Goal: Obtain resource: Obtain resource

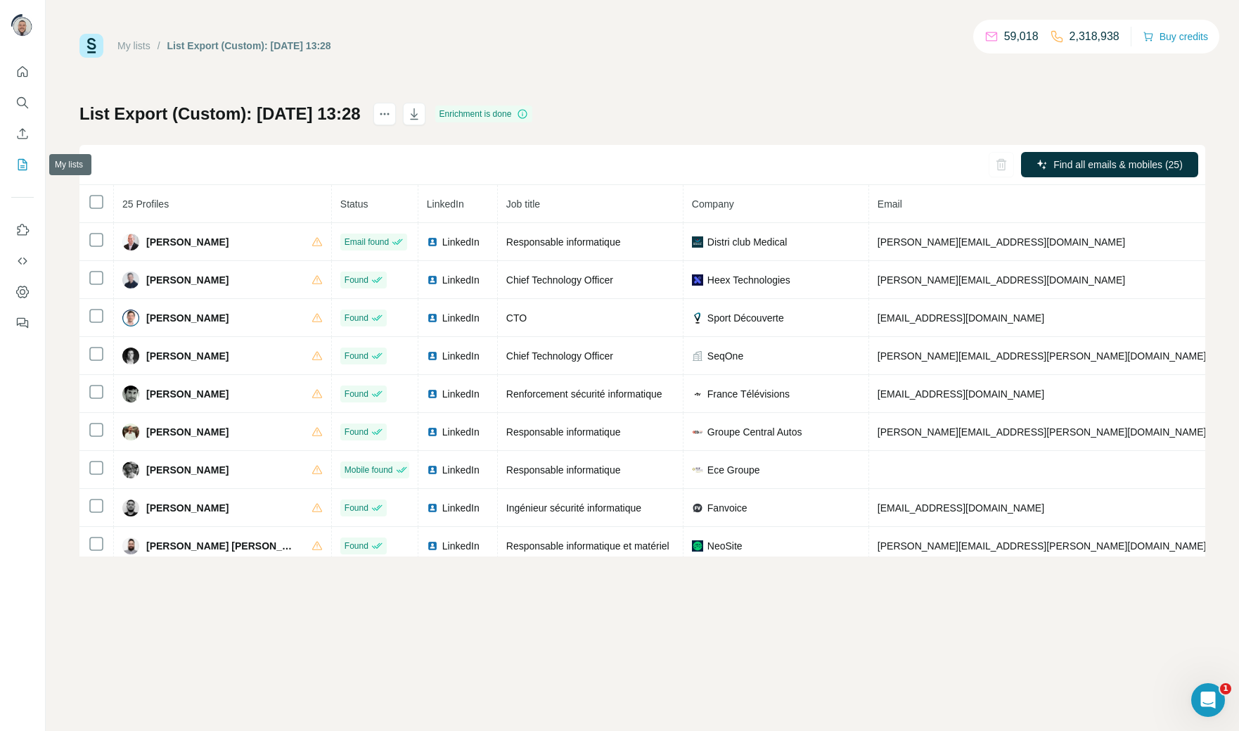
click at [21, 155] on button "My lists" at bounding box center [22, 164] width 23 height 25
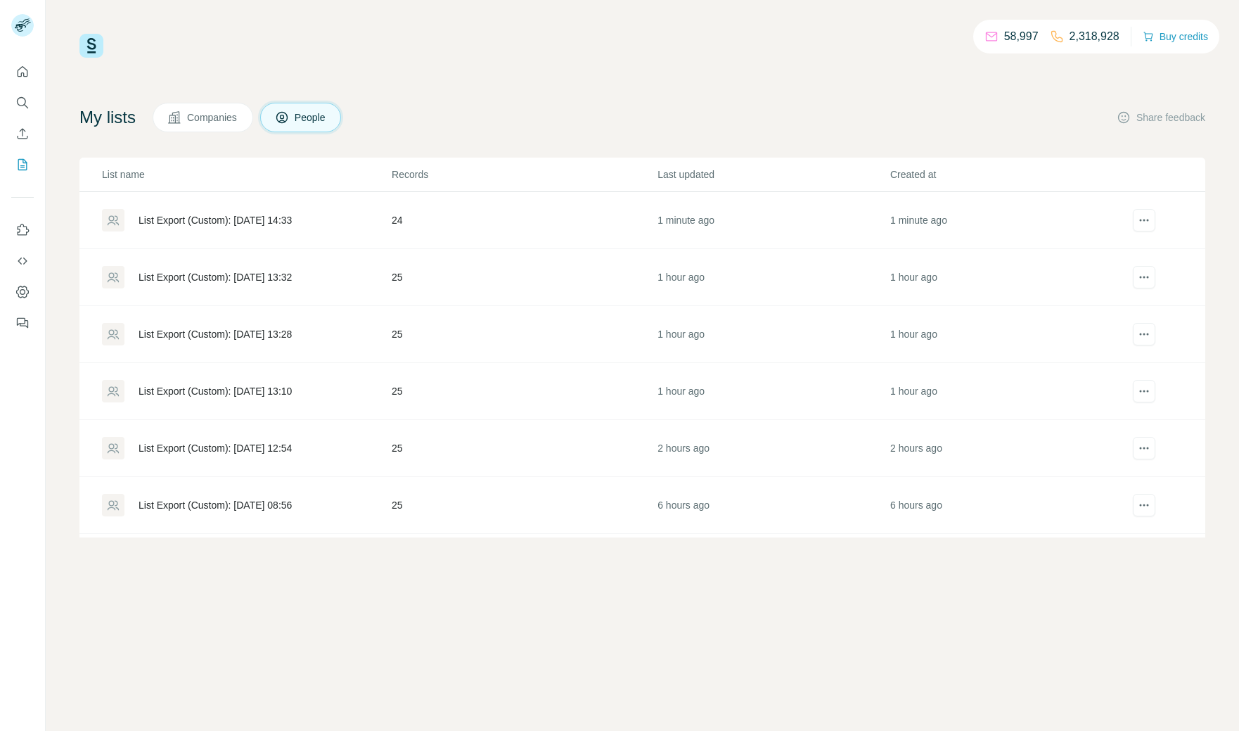
click at [248, 221] on div "List Export (Custom): [DATE] 14:33" at bounding box center [215, 220] width 153 height 14
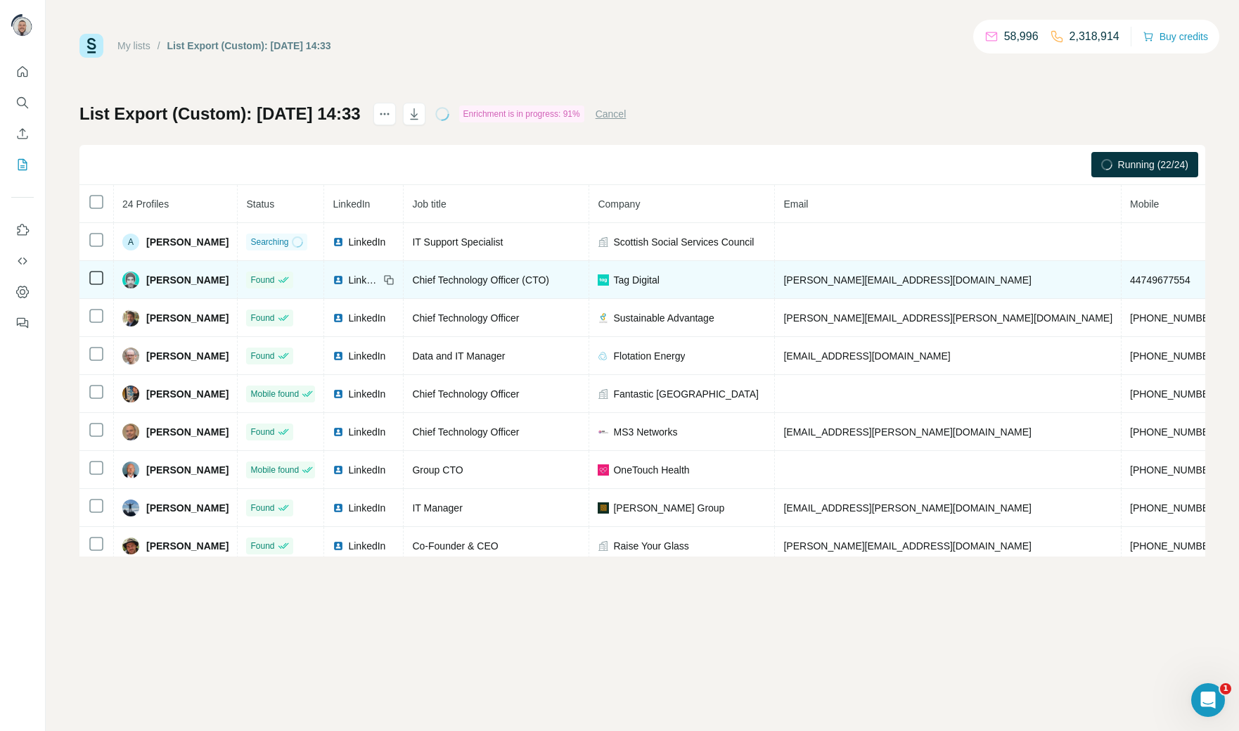
click at [1130, 278] on span "44749677554" at bounding box center [1160, 279] width 60 height 11
copy span "44749677554"
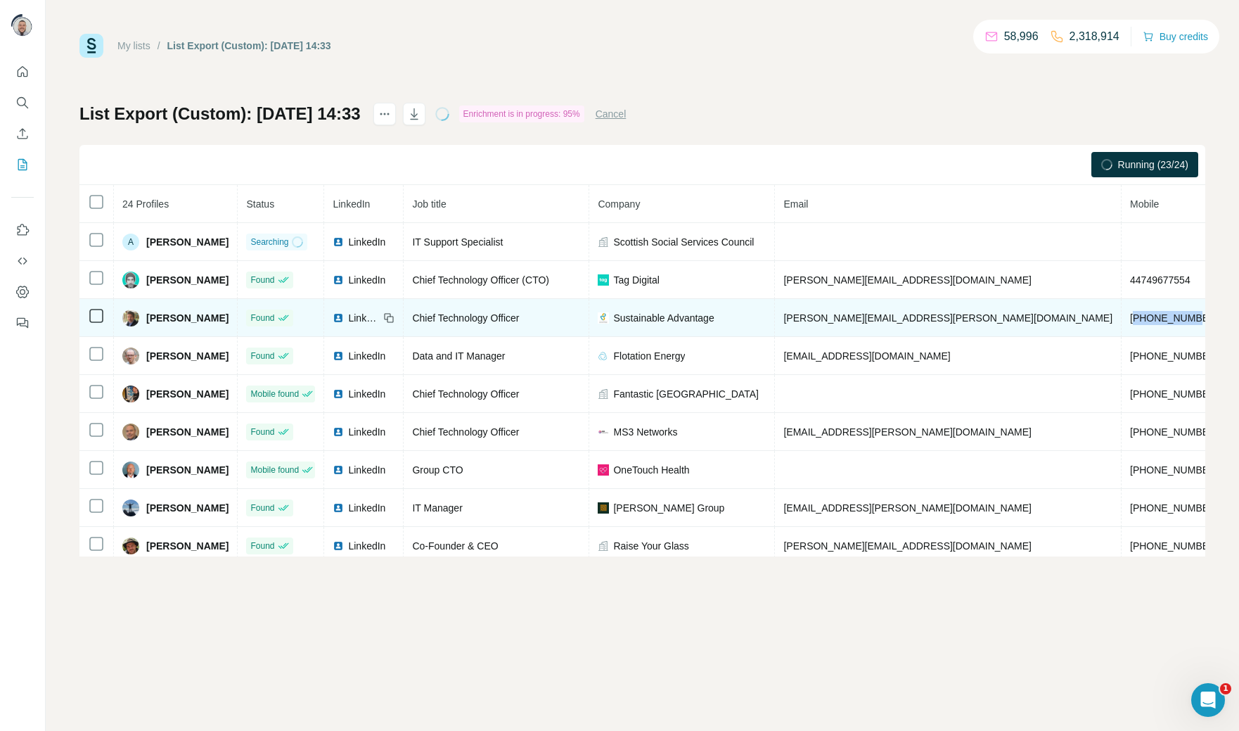
drag, startPoint x: 1012, startPoint y: 321, endPoint x: 1075, endPoint y: 327, distance: 63.5
click at [1122, 327] on td "[PHONE_NUMBER]" at bounding box center [1175, 318] width 106 height 38
click at [1130, 323] on span "[PHONE_NUMBER]" at bounding box center [1174, 317] width 89 height 11
drag, startPoint x: 1087, startPoint y: 319, endPoint x: 1008, endPoint y: 316, distance: 79.5
click at [1122, 316] on td "[PHONE_NUMBER]" at bounding box center [1175, 318] width 106 height 38
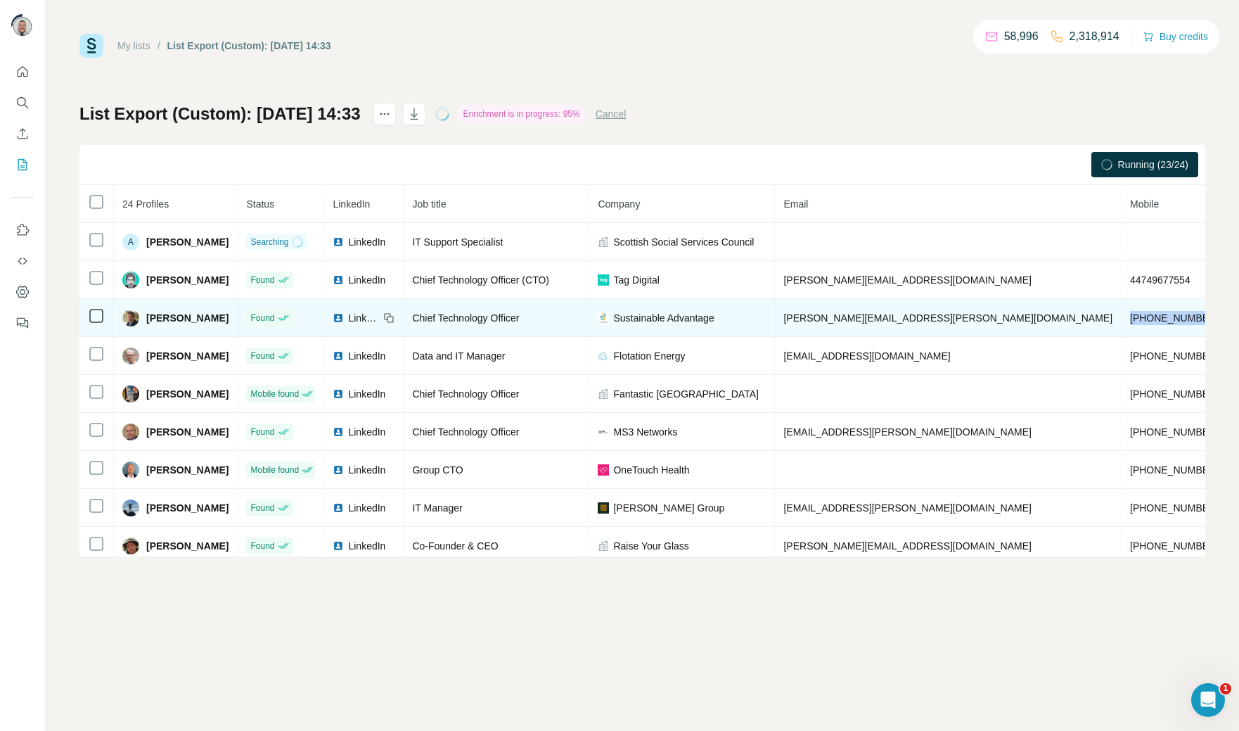
copy span "[PHONE_NUMBER]"
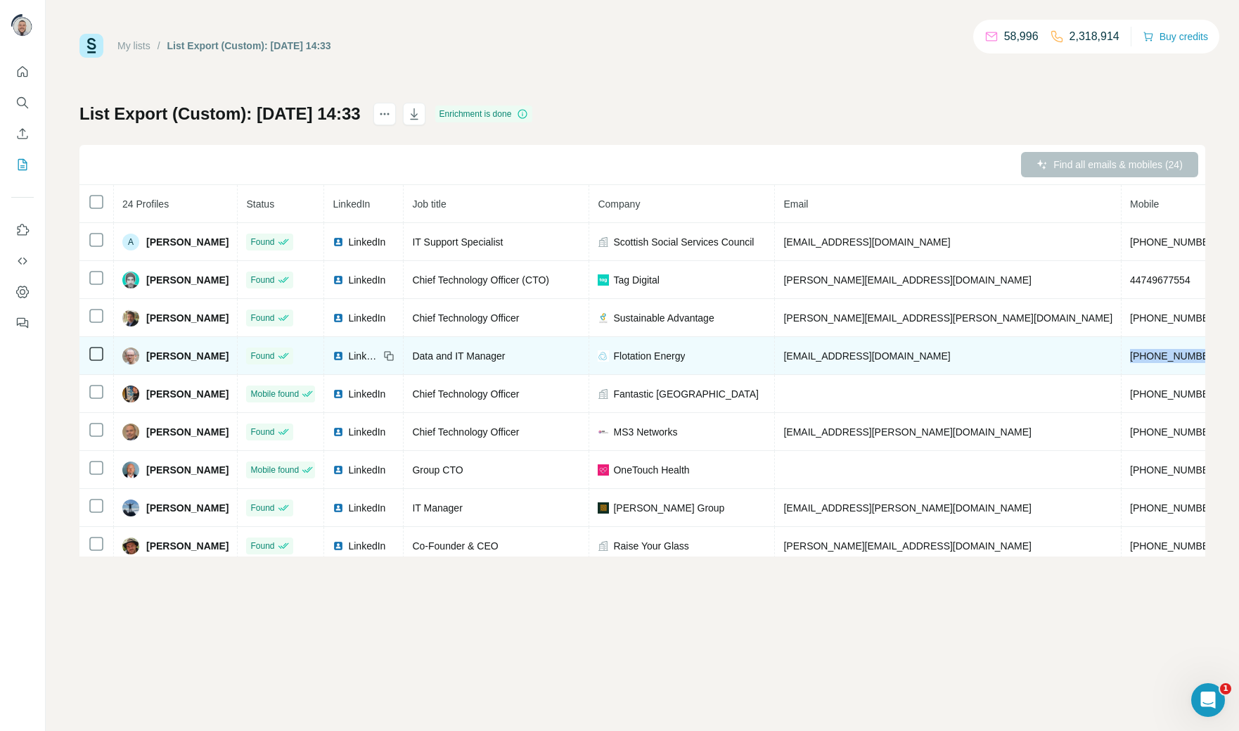
drag, startPoint x: 1089, startPoint y: 354, endPoint x: 1006, endPoint y: 361, distance: 82.5
click at [1122, 361] on td "[PHONE_NUMBER]" at bounding box center [1175, 356] width 106 height 38
copy span "[PHONE_NUMBER]"
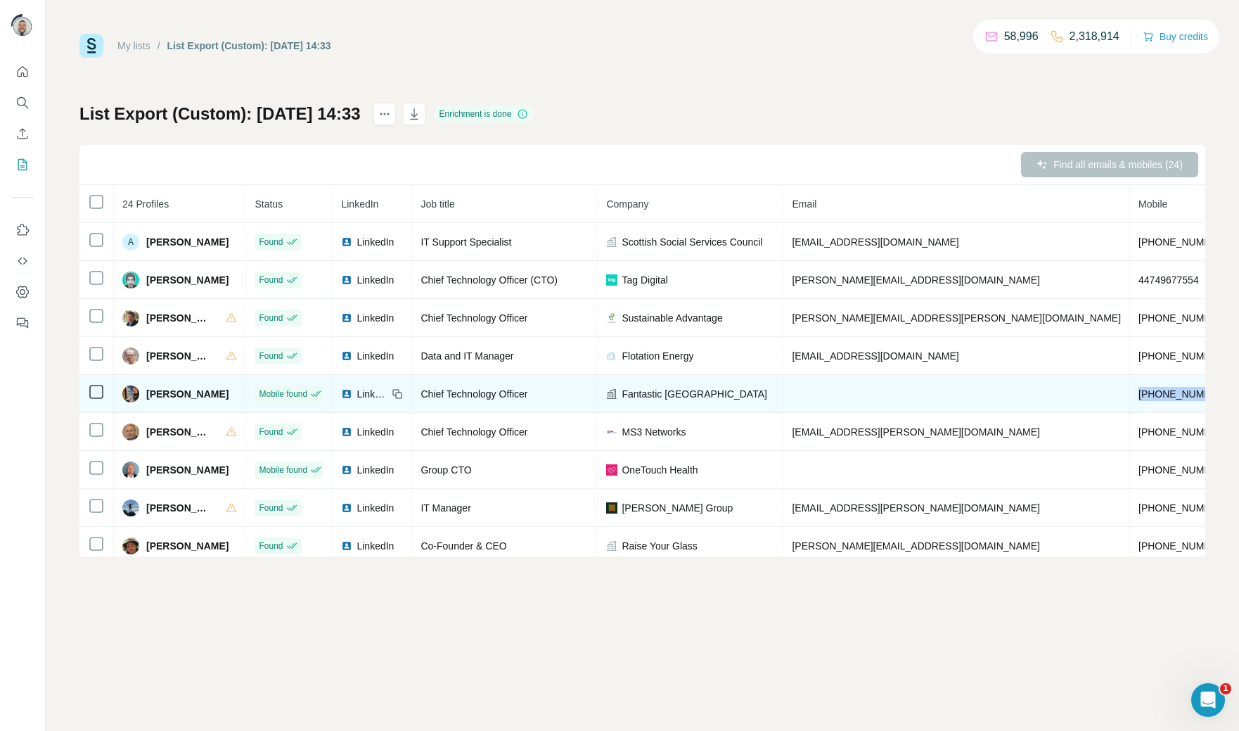
drag, startPoint x: 1089, startPoint y: 399, endPoint x: 1000, endPoint y: 404, distance: 88.7
click at [1130, 404] on td "[PHONE_NUMBER]" at bounding box center [1183, 394] width 106 height 38
copy span "[PHONE_NUMBER]"
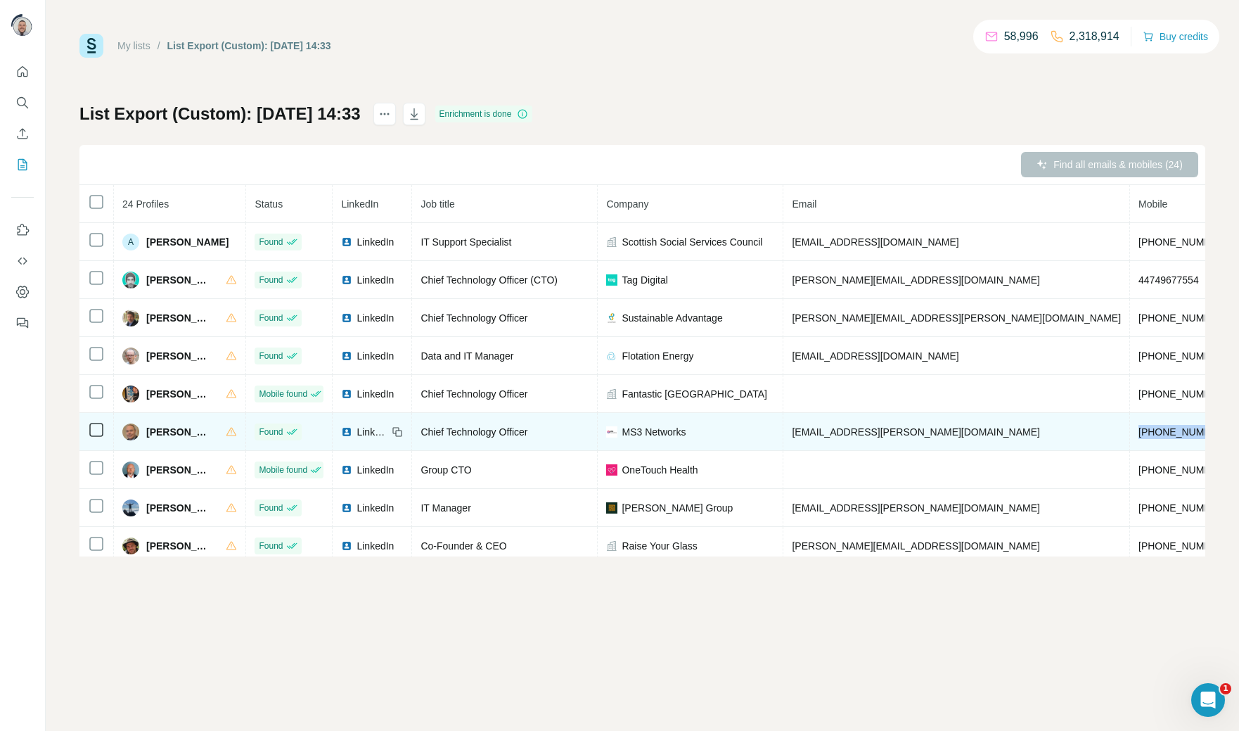
drag, startPoint x: 1093, startPoint y: 433, endPoint x: 1007, endPoint y: 436, distance: 85.9
click at [1130, 436] on td "[PHONE_NUMBER]" at bounding box center [1183, 432] width 106 height 38
copy span "[PHONE_NUMBER]"
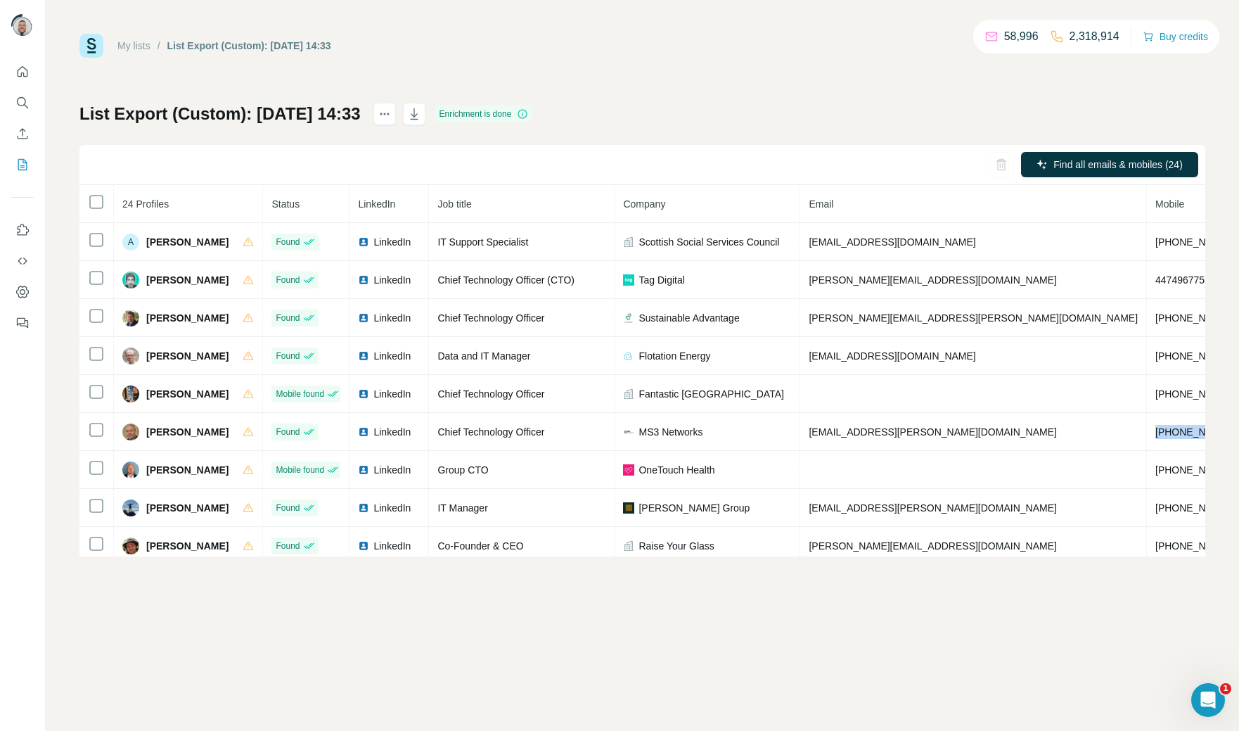
copy span "[PHONE_NUMBER]"
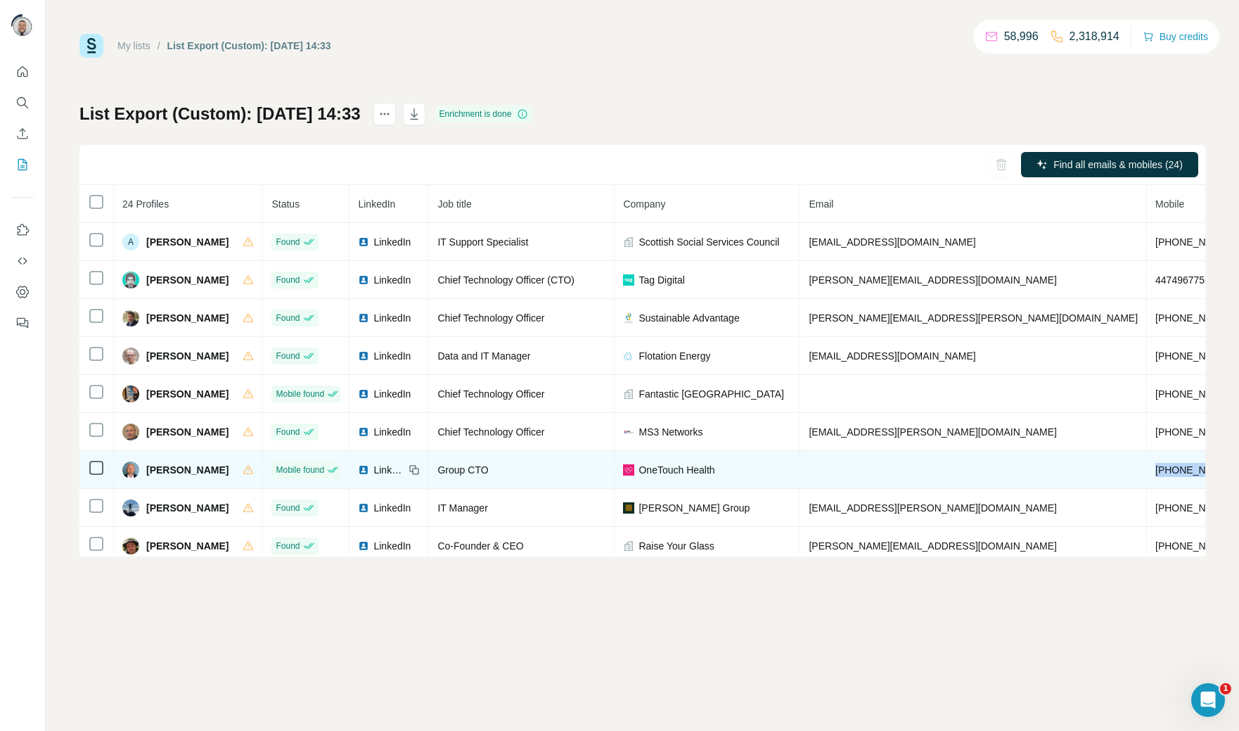
drag, startPoint x: 1115, startPoint y: 473, endPoint x: 1032, endPoint y: 474, distance: 82.3
click at [1147, 474] on td "[PHONE_NUMBER]" at bounding box center [1200, 470] width 106 height 38
copy span "[PHONE_NUMBER]"
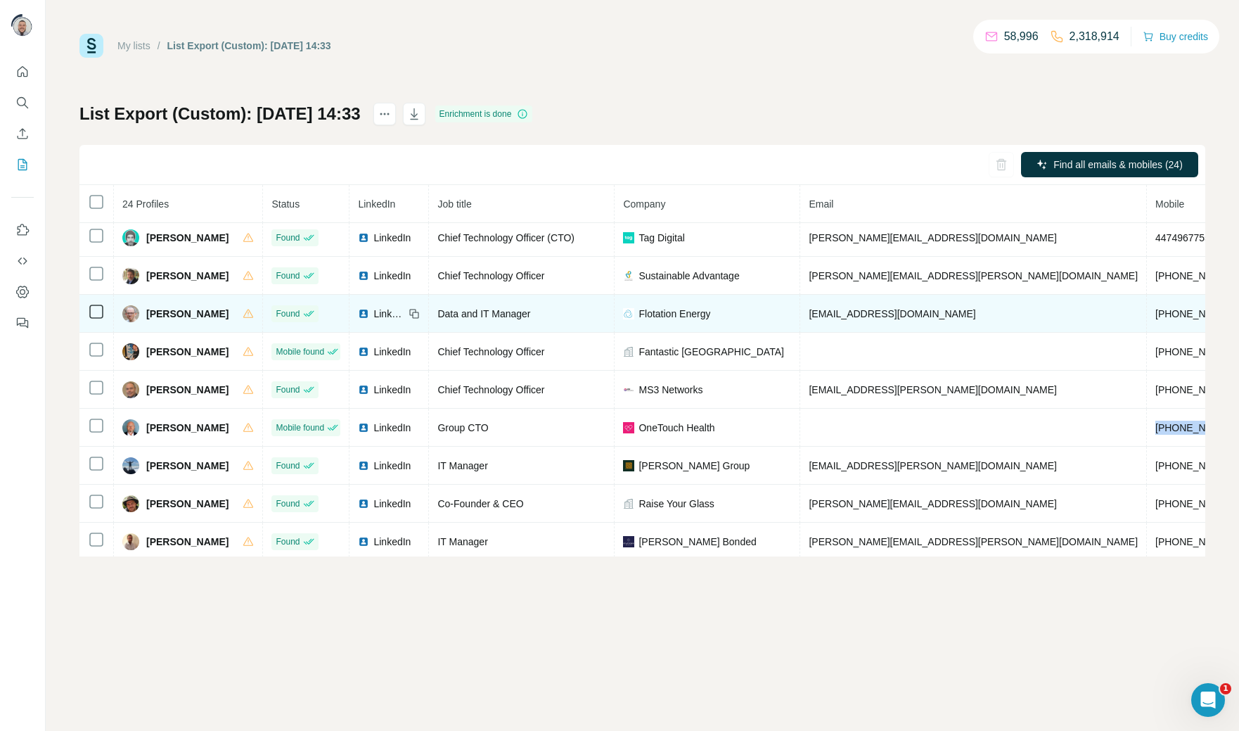
scroll to position [52, 0]
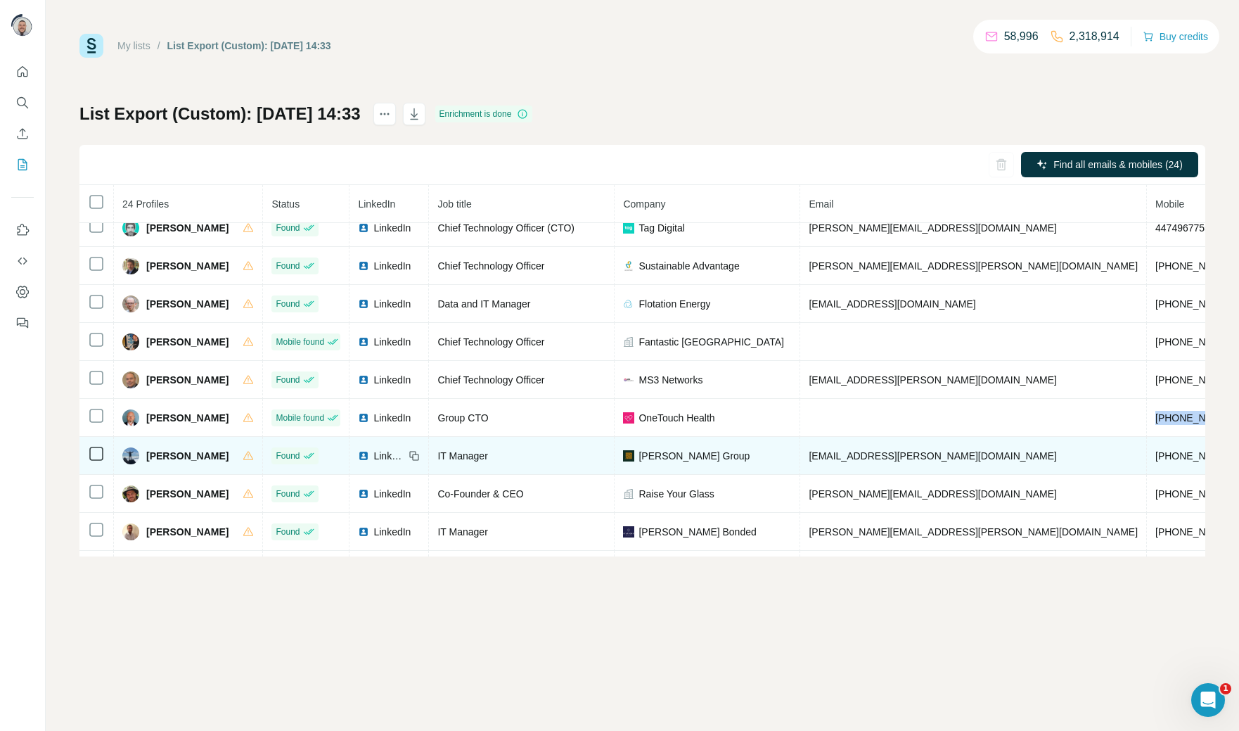
click at [1155, 461] on span "[PHONE_NUMBER]" at bounding box center [1199, 455] width 89 height 11
copy span "[PHONE_NUMBER]"
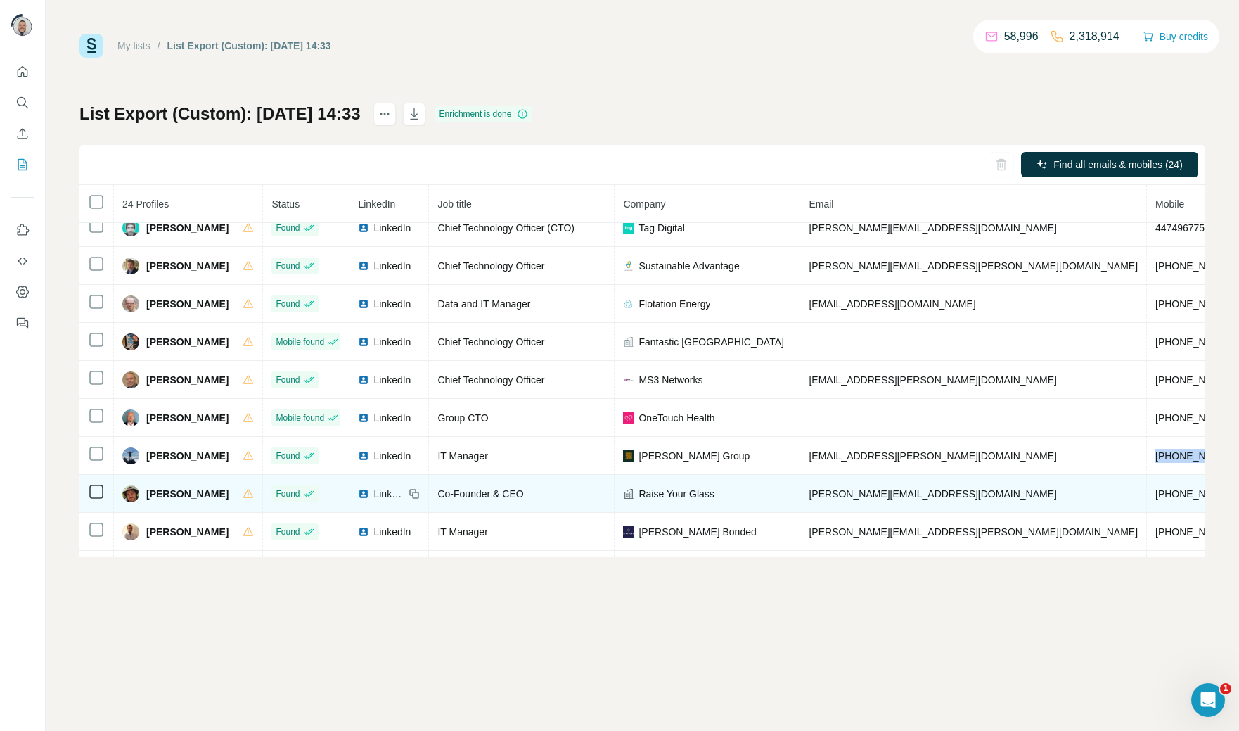
click at [1155, 499] on span "[PHONE_NUMBER]" at bounding box center [1199, 493] width 89 height 11
copy span "[PHONE_NUMBER]"
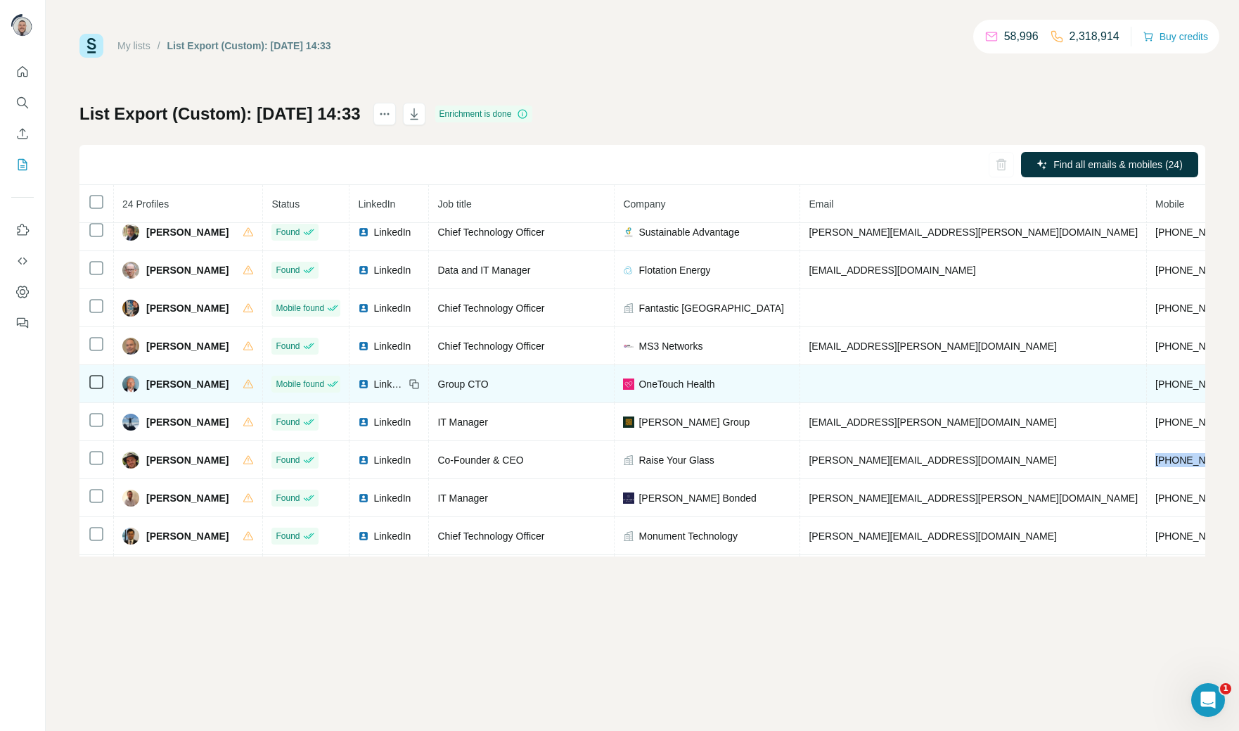
scroll to position [96, 0]
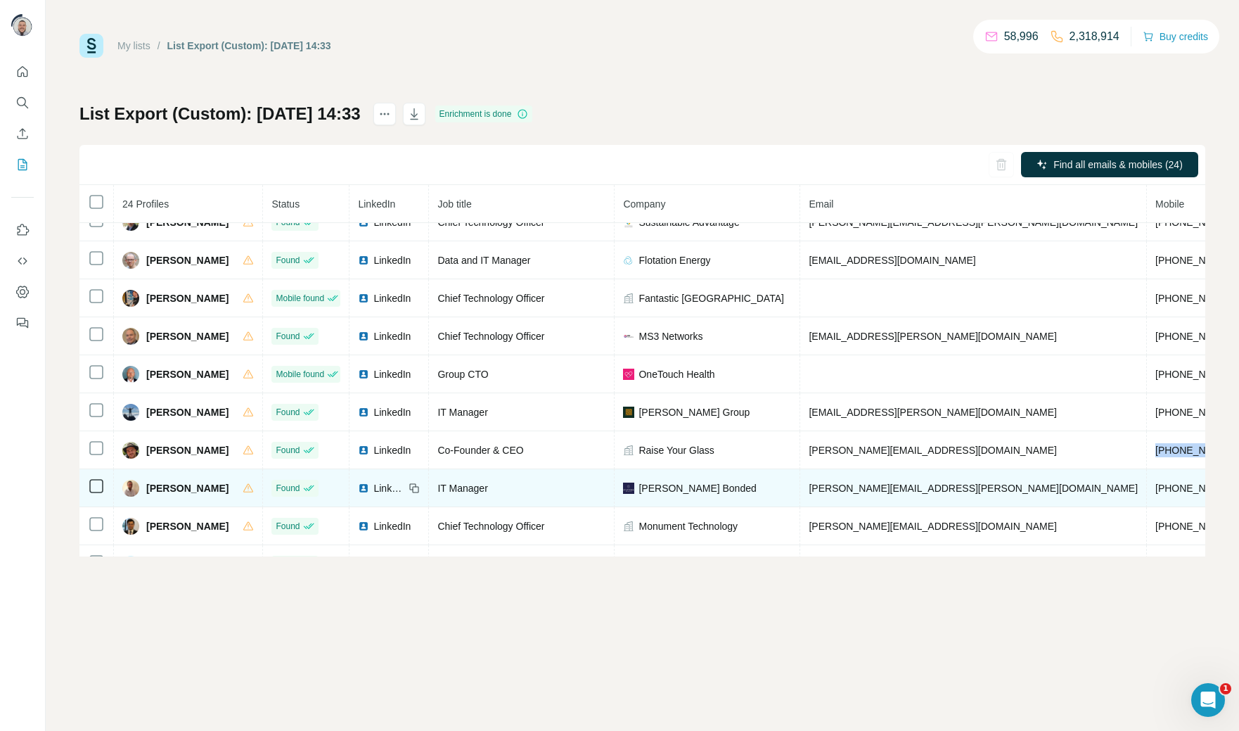
click at [1155, 492] on span "[PHONE_NUMBER]" at bounding box center [1199, 487] width 89 height 11
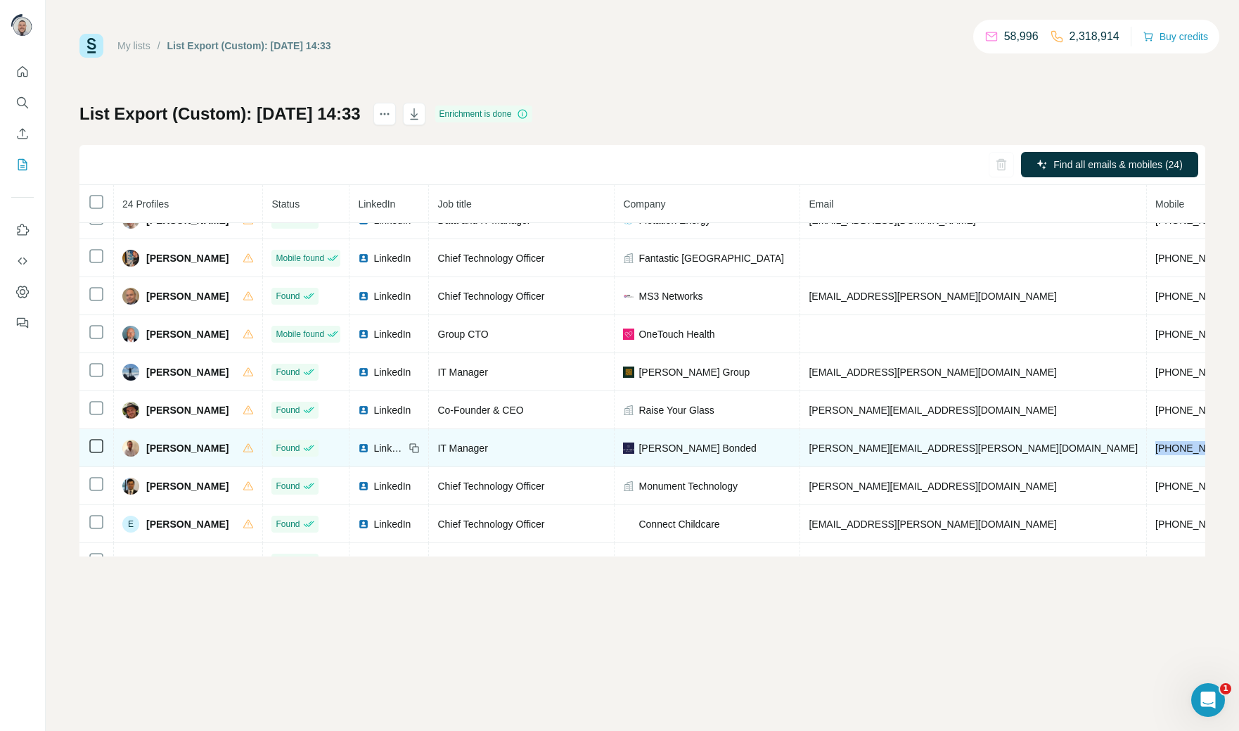
scroll to position [136, 0]
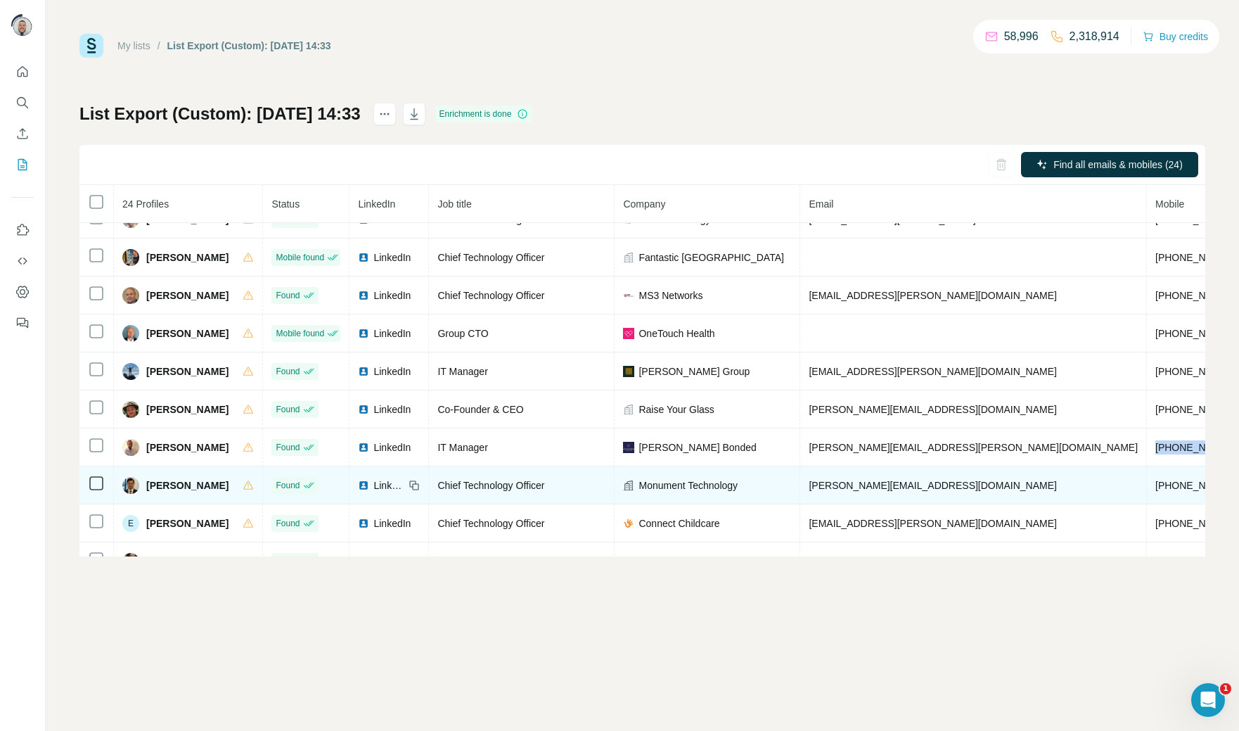
click at [1155, 491] on span "[PHONE_NUMBER]" at bounding box center [1199, 485] width 89 height 11
copy span "[PHONE_NUMBER]"
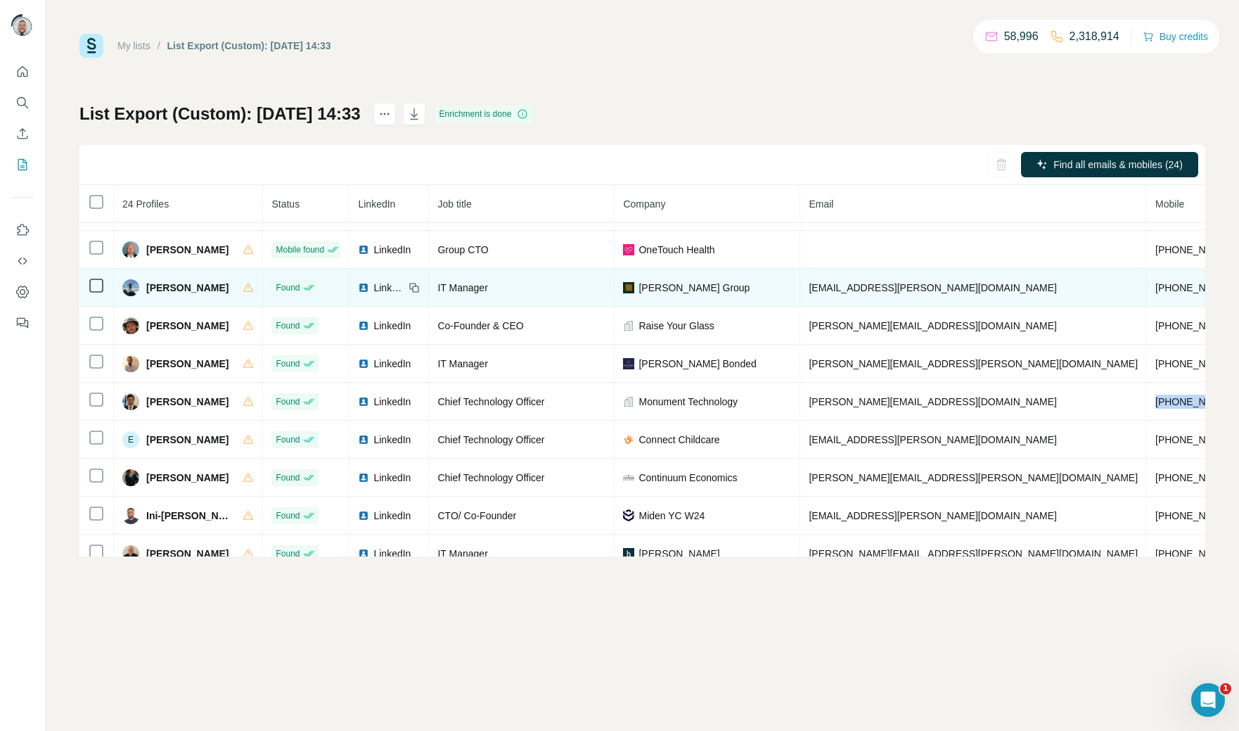
scroll to position [222, 0]
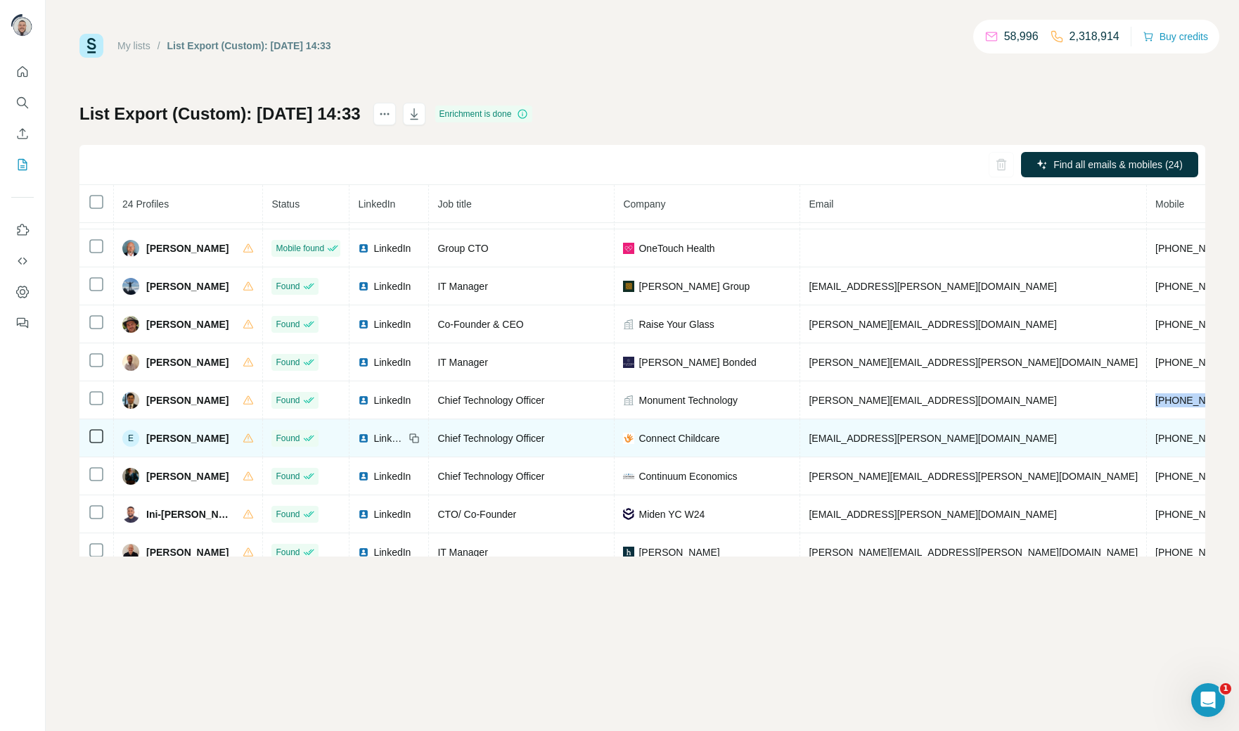
click at [1155, 444] on span "[PHONE_NUMBER]" at bounding box center [1199, 438] width 89 height 11
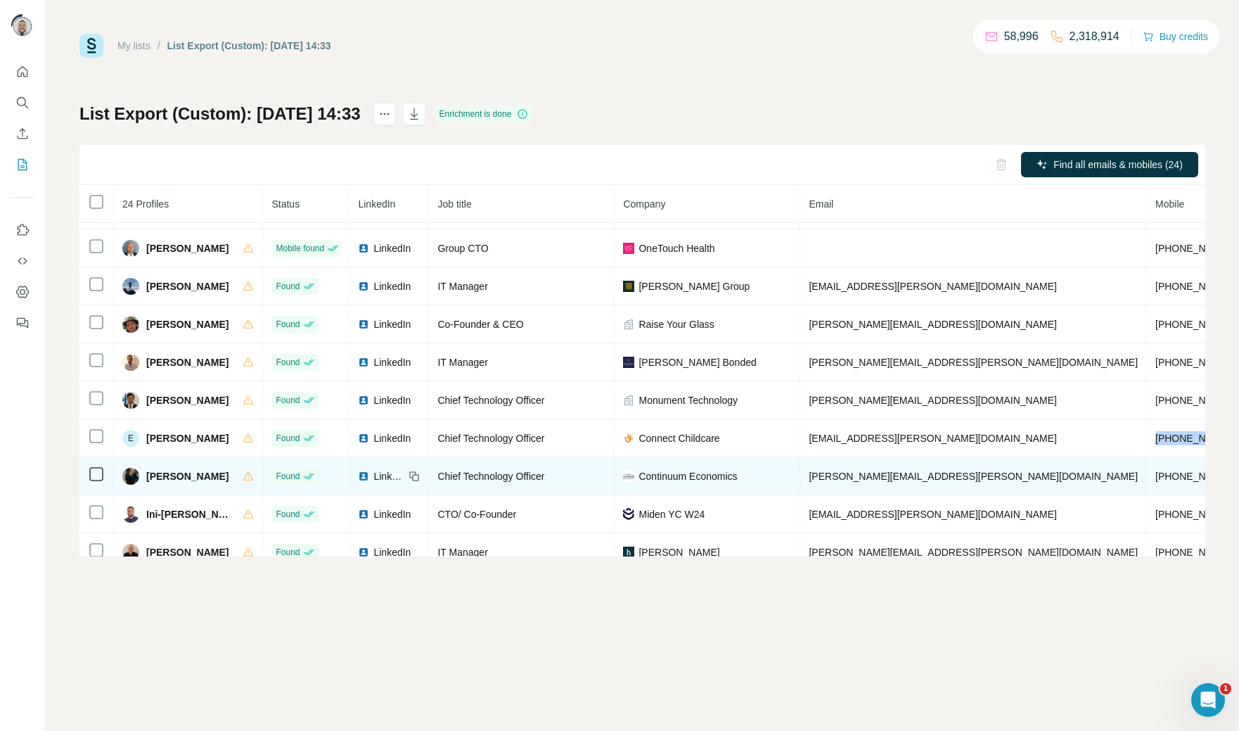
click at [1147, 488] on td "[PHONE_NUMBER]" at bounding box center [1200, 476] width 106 height 38
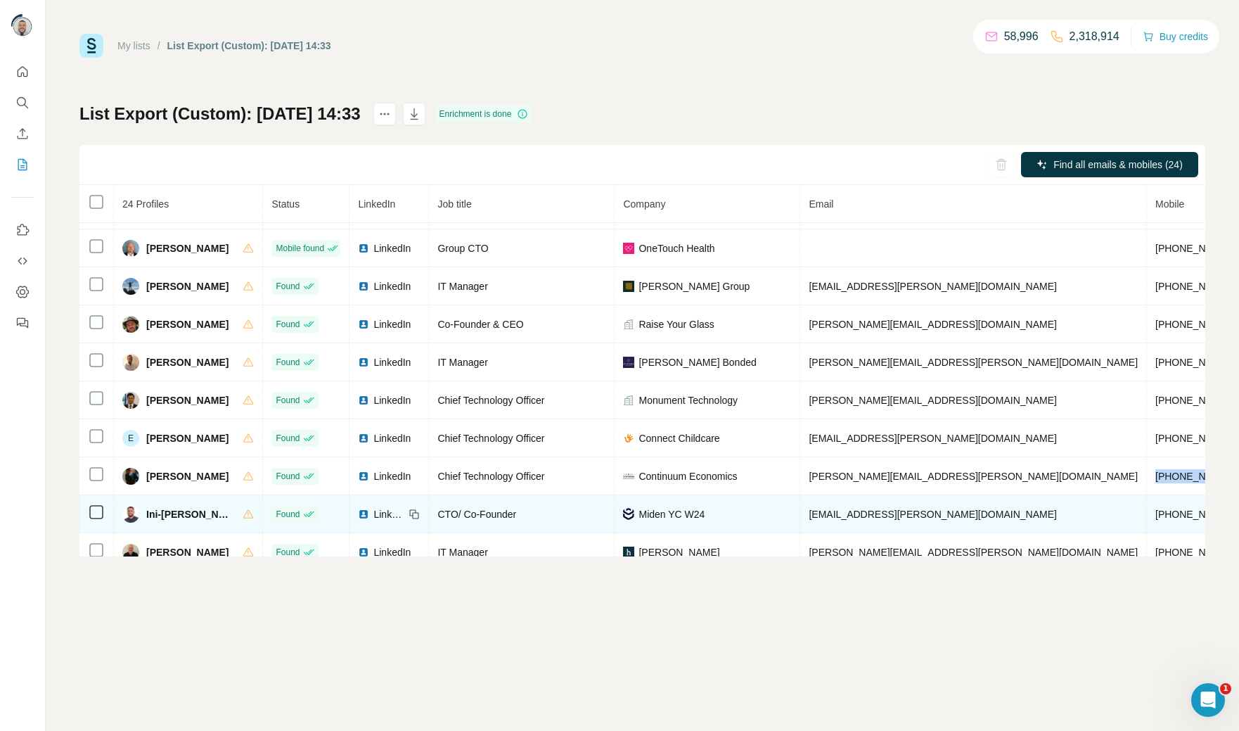
click at [1155, 520] on span "[PHONE_NUMBER]" at bounding box center [1199, 513] width 89 height 11
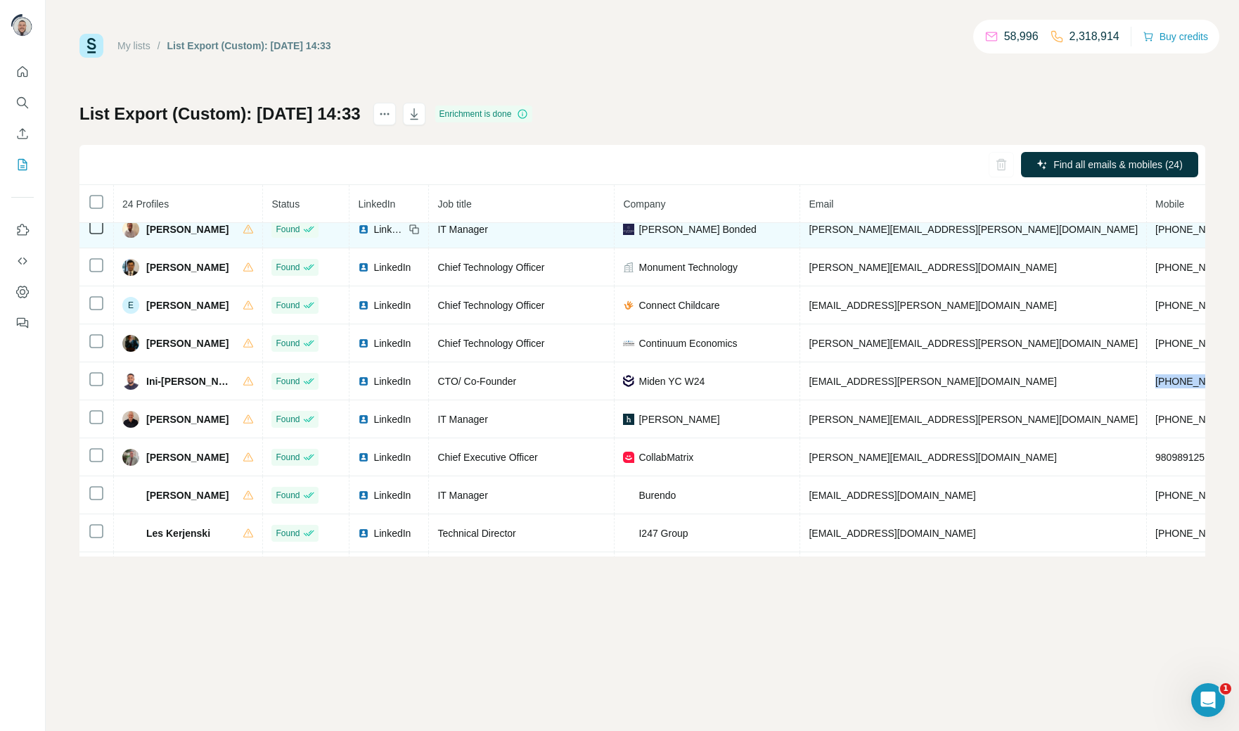
scroll to position [367, 0]
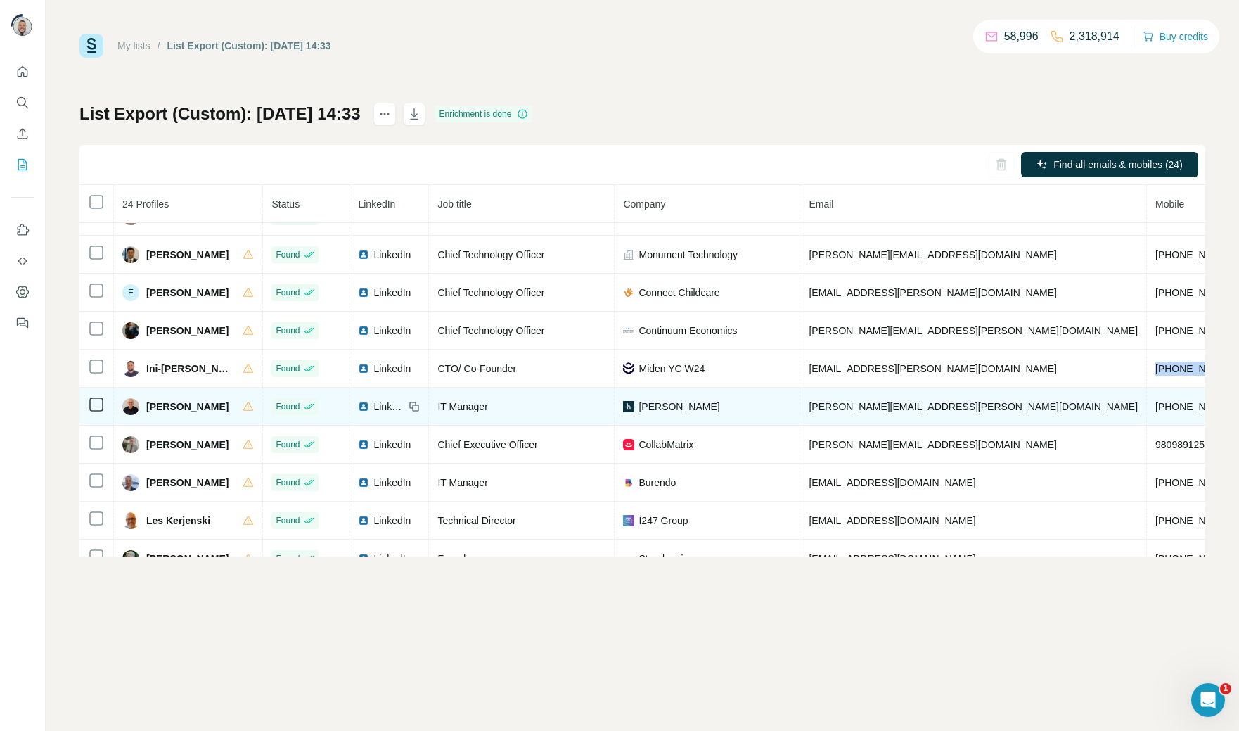
click at [1155, 411] on span "[PHONE_NUMBER]" at bounding box center [1199, 406] width 89 height 11
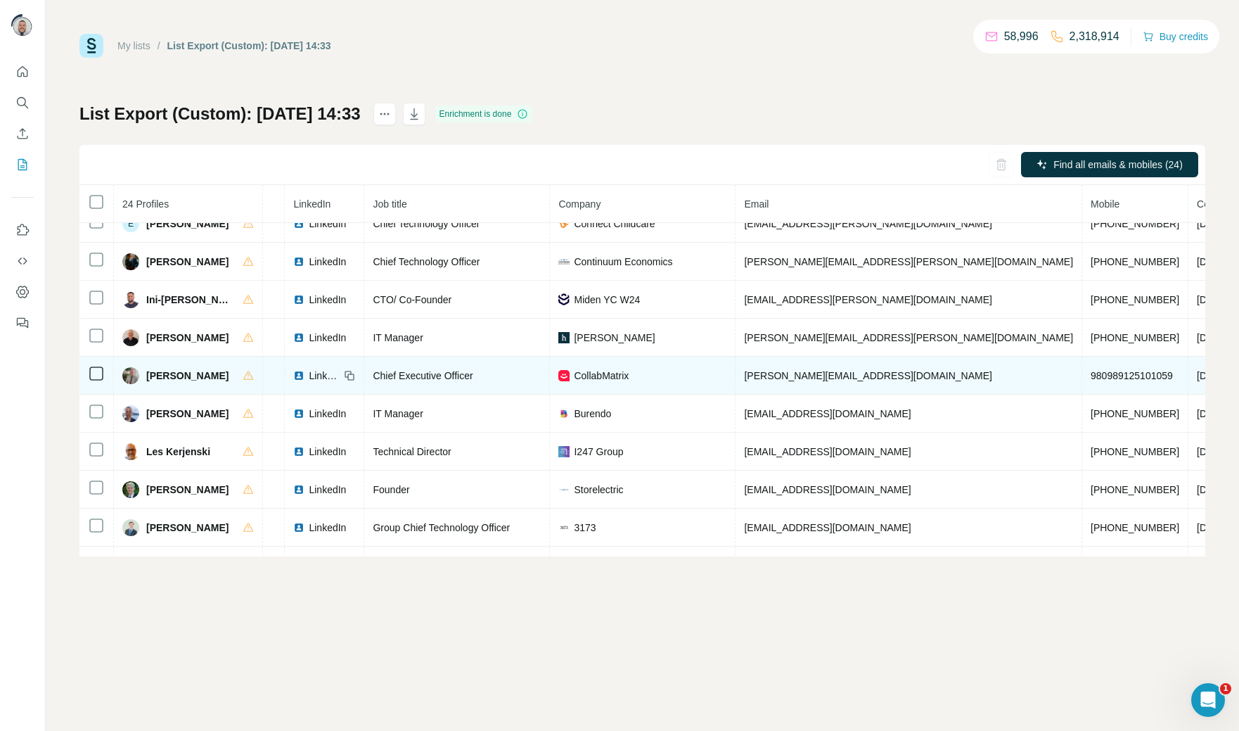
scroll to position [436, 68]
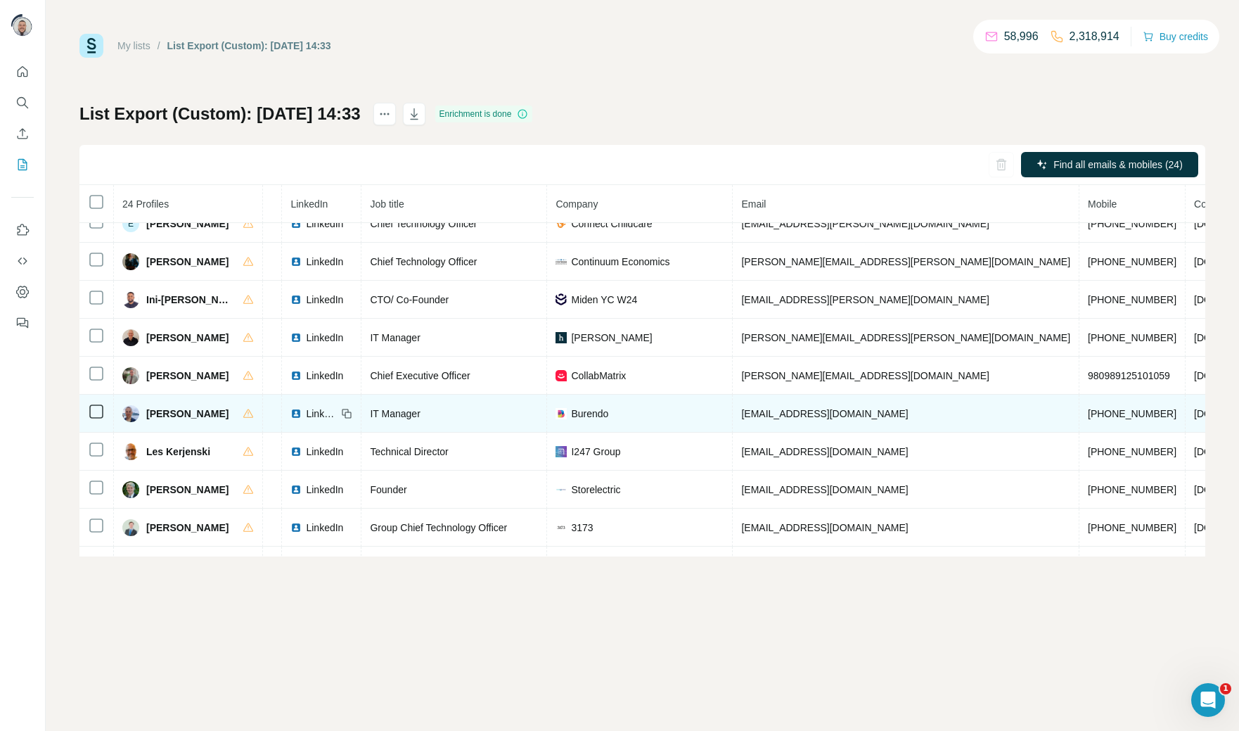
click at [1088, 418] on span "[PHONE_NUMBER]" at bounding box center [1132, 413] width 89 height 11
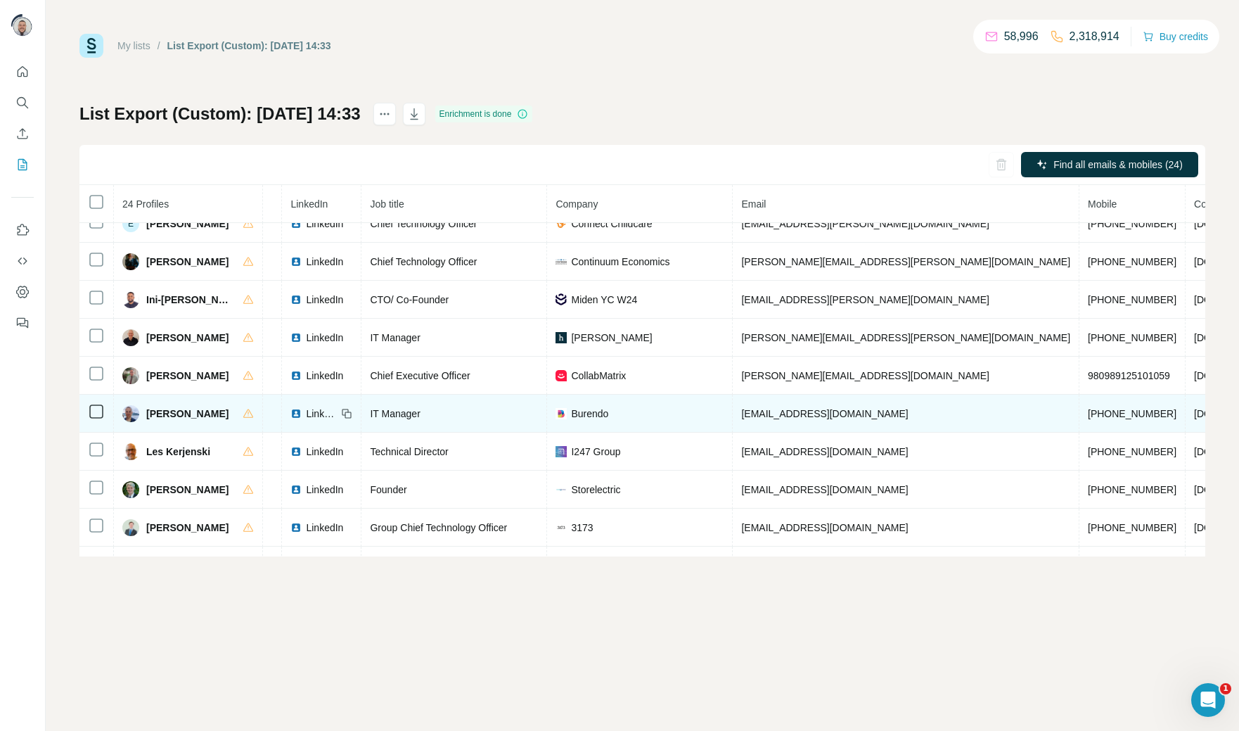
click at [1088, 418] on span "[PHONE_NUMBER]" at bounding box center [1132, 413] width 89 height 11
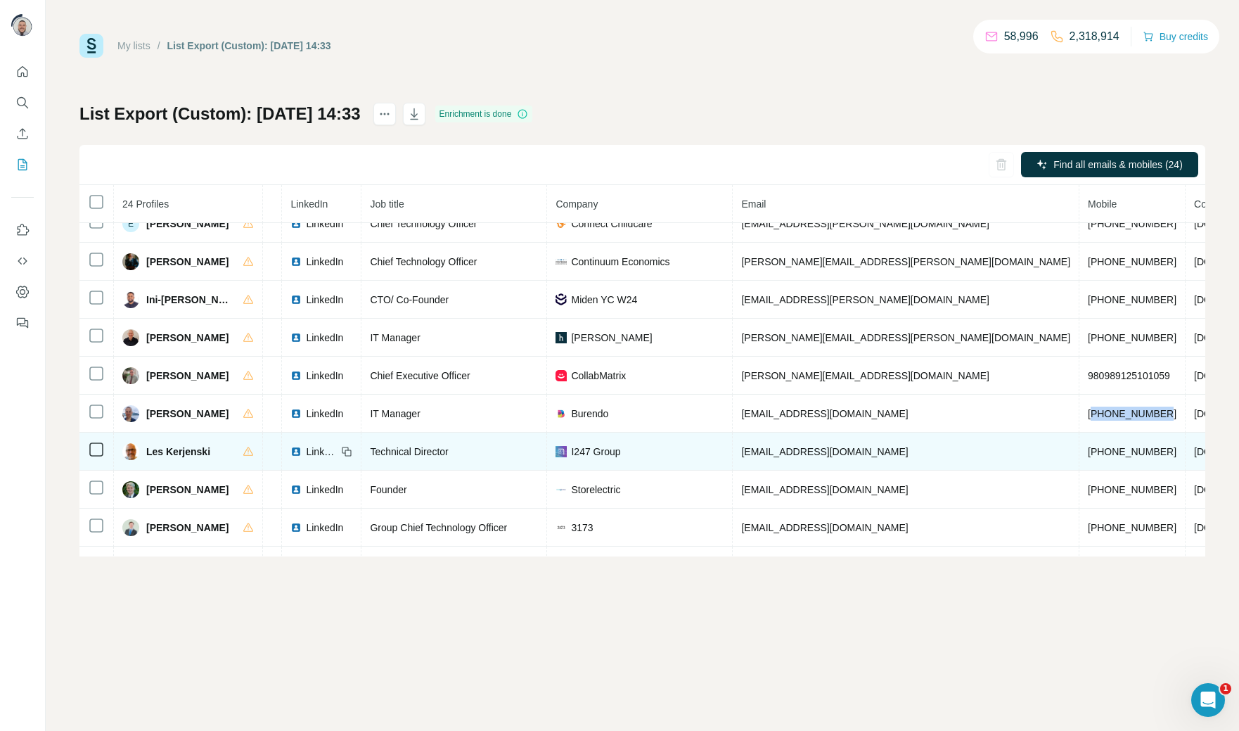
click at [1088, 457] on span "[PHONE_NUMBER]" at bounding box center [1132, 451] width 89 height 11
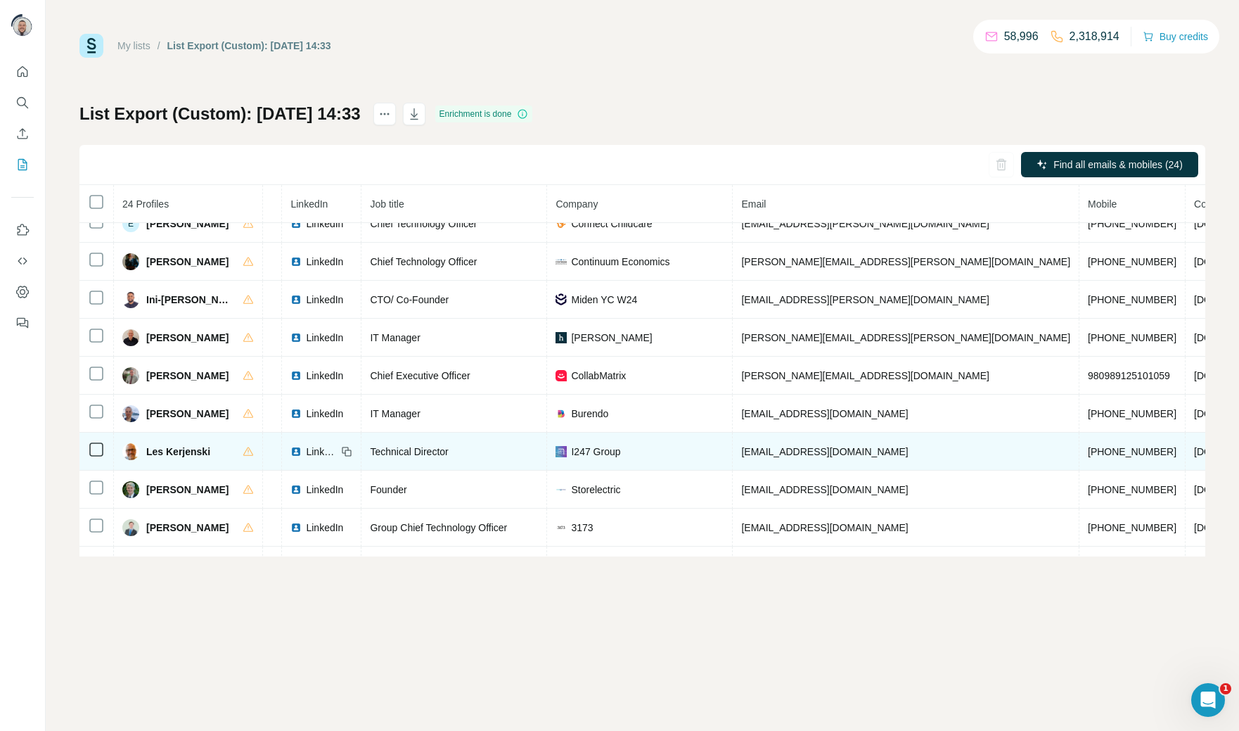
click at [1088, 457] on span "[PHONE_NUMBER]" at bounding box center [1132, 451] width 89 height 11
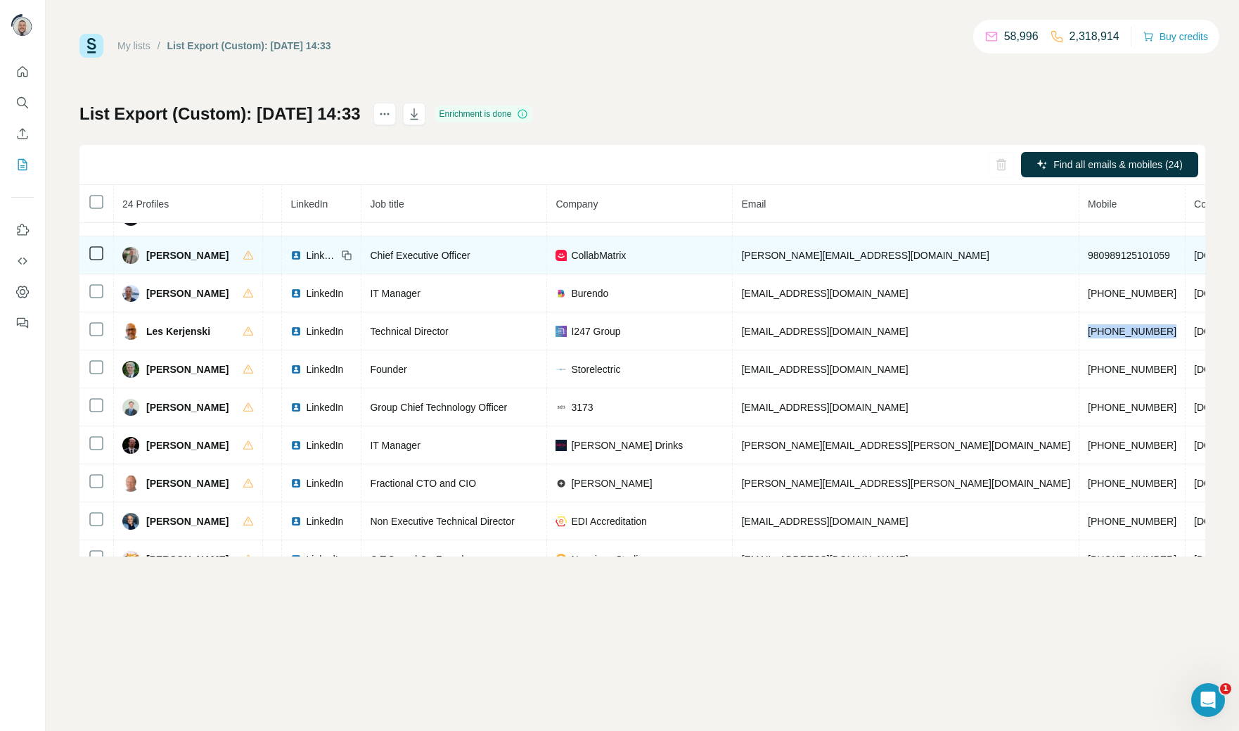
scroll to position [560, 66]
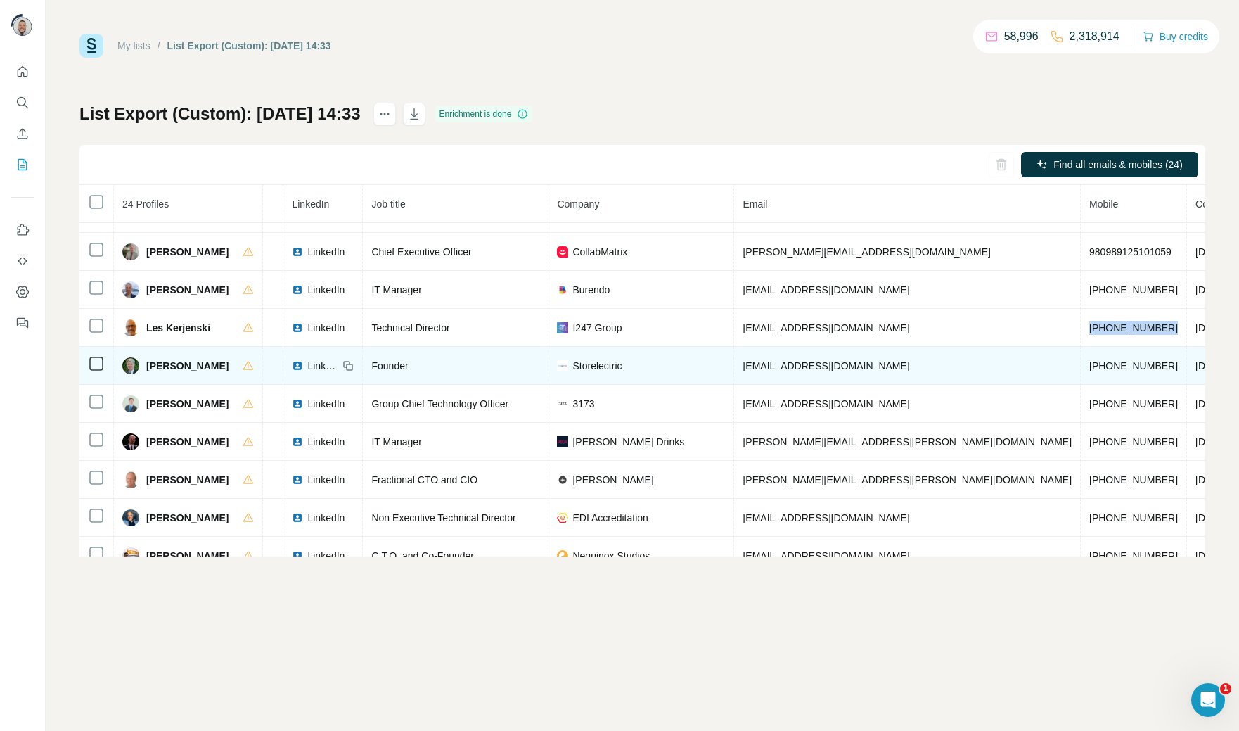
click at [1089, 371] on span "[PHONE_NUMBER]" at bounding box center [1133, 365] width 89 height 11
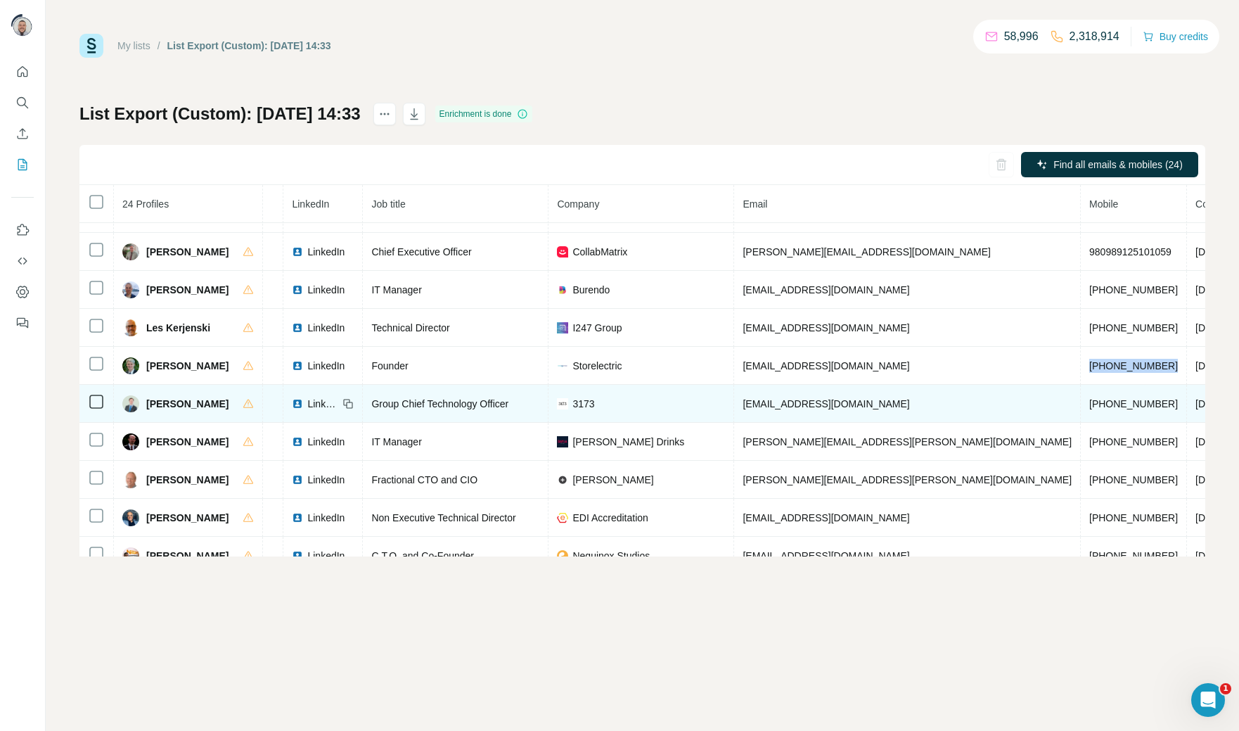
click at [1089, 409] on span "[PHONE_NUMBER]" at bounding box center [1133, 403] width 89 height 11
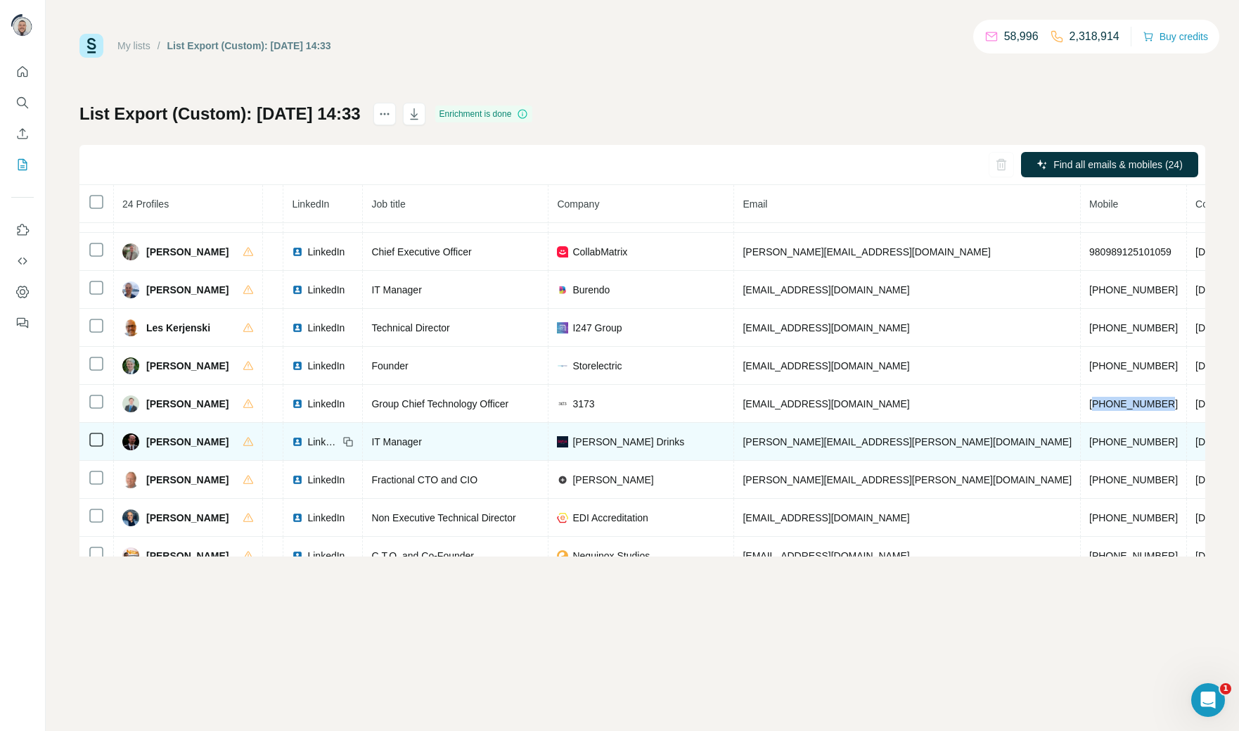
click at [1089, 447] on span "[PHONE_NUMBER]" at bounding box center [1133, 441] width 89 height 11
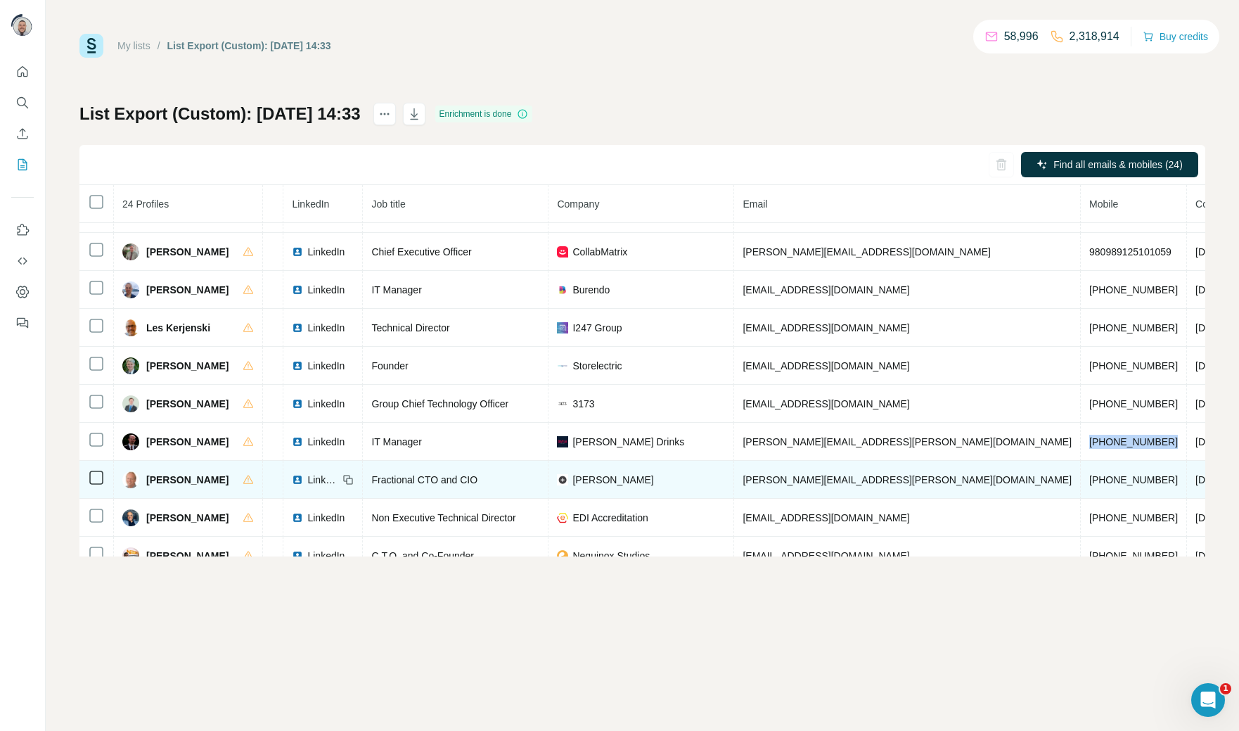
click at [1089, 485] on span "[PHONE_NUMBER]" at bounding box center [1133, 479] width 89 height 11
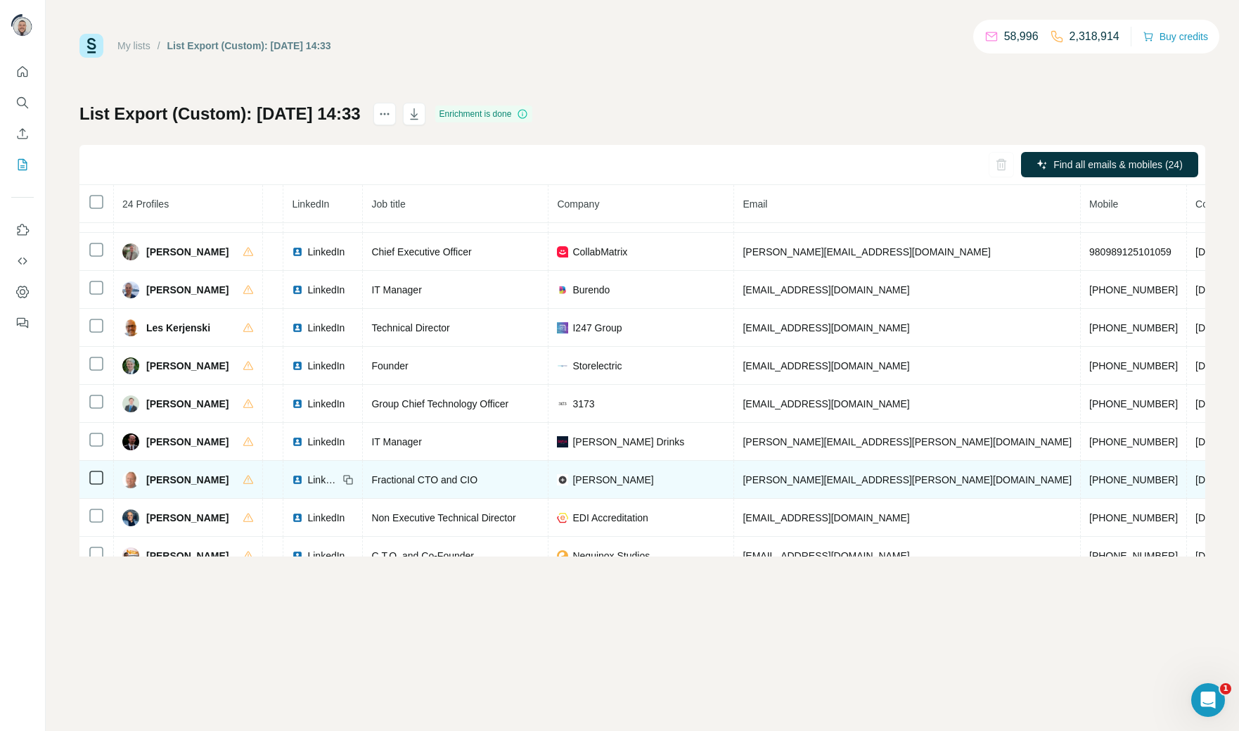
click at [1089, 485] on span "[PHONE_NUMBER]" at bounding box center [1133, 479] width 89 height 11
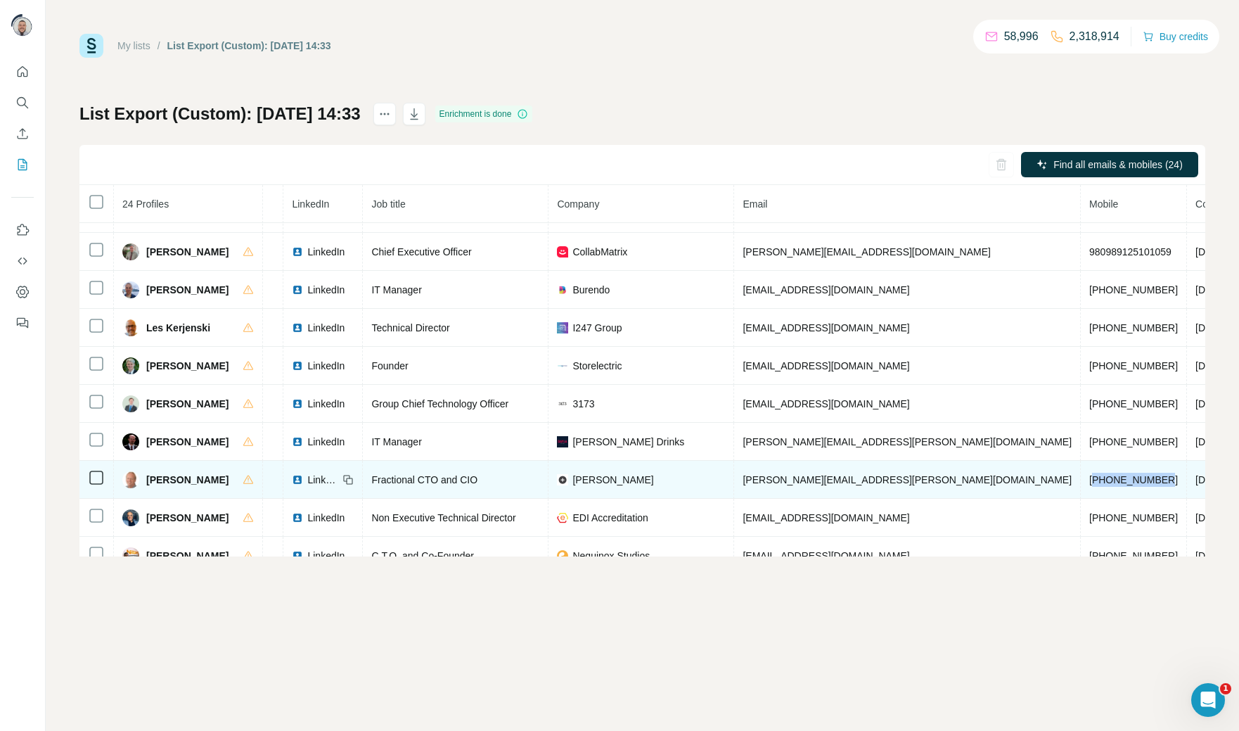
click at [1089, 485] on span "[PHONE_NUMBER]" at bounding box center [1133, 479] width 89 height 11
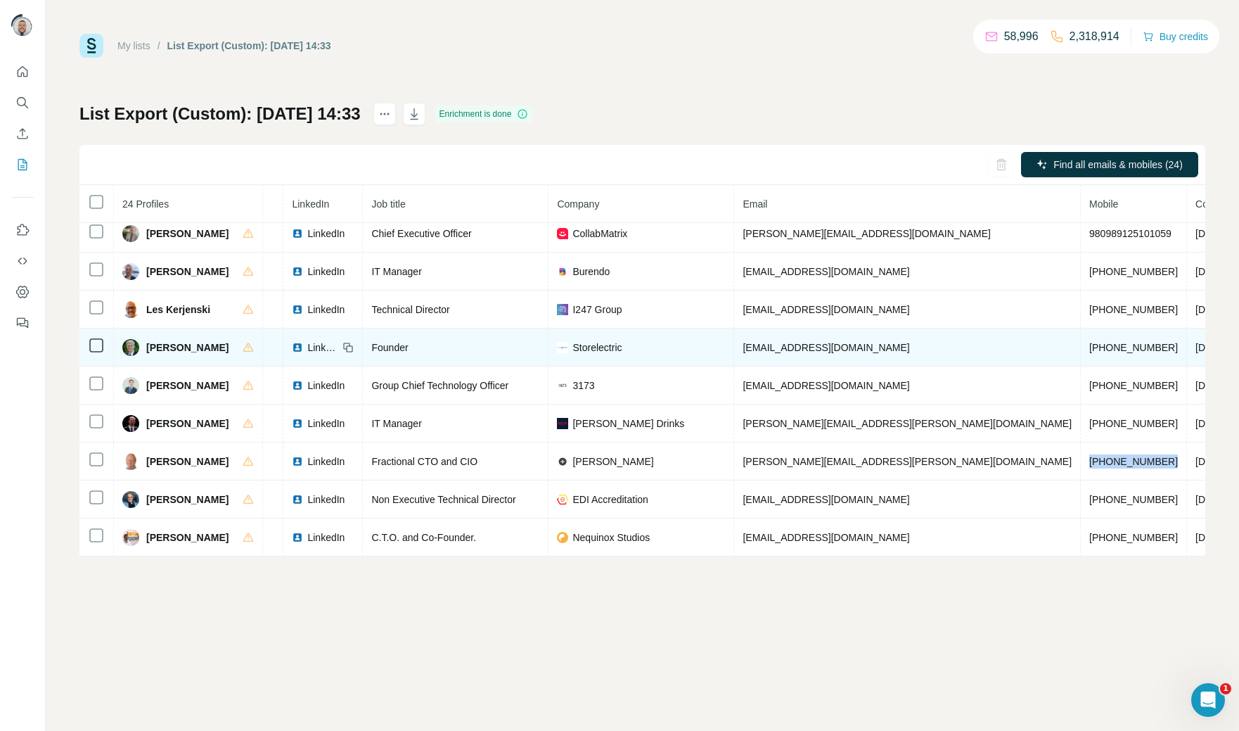
scroll to position [590, 65]
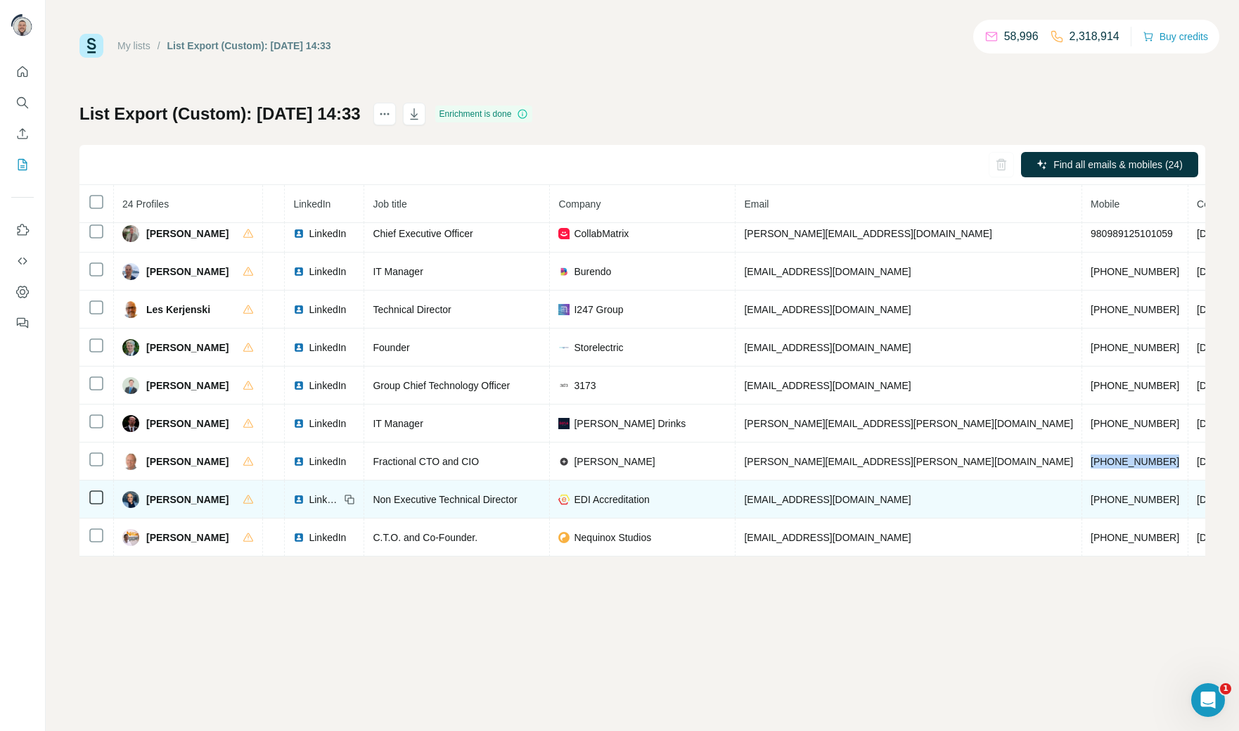
click at [1091, 494] on span "[PHONE_NUMBER]" at bounding box center [1135, 499] width 89 height 11
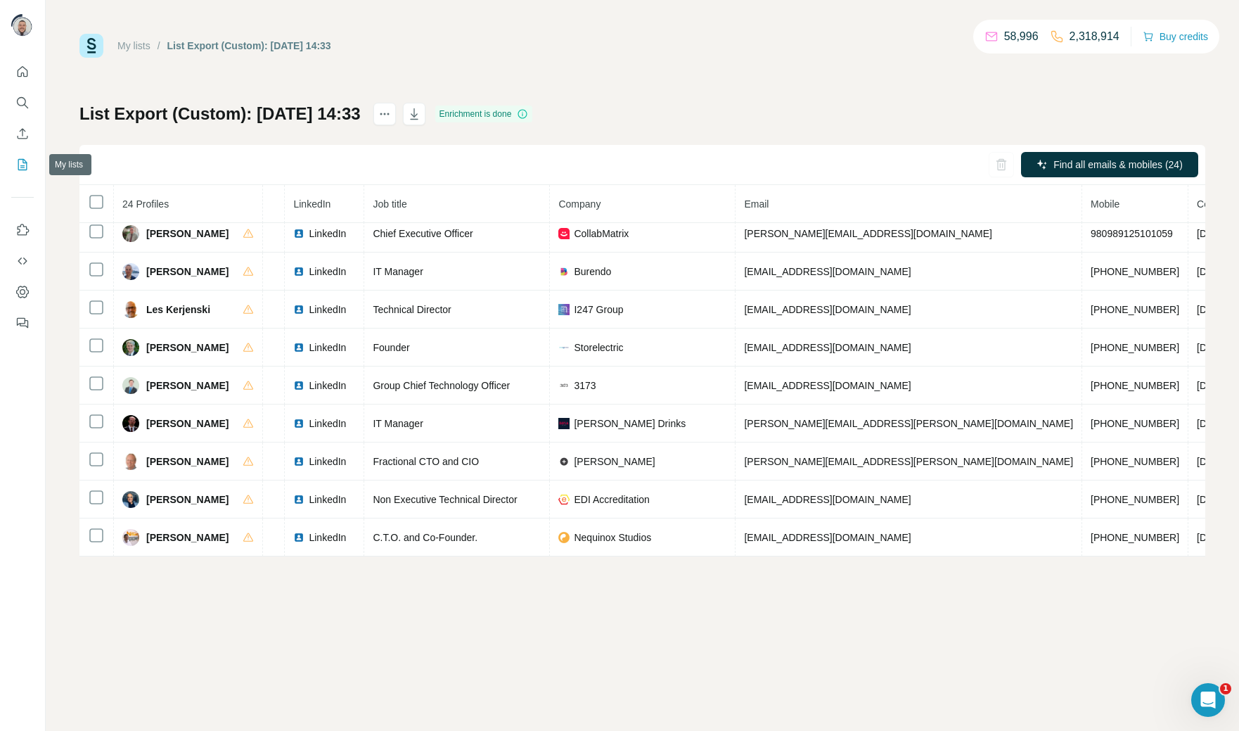
click at [14, 173] on button "My lists" at bounding box center [22, 164] width 23 height 25
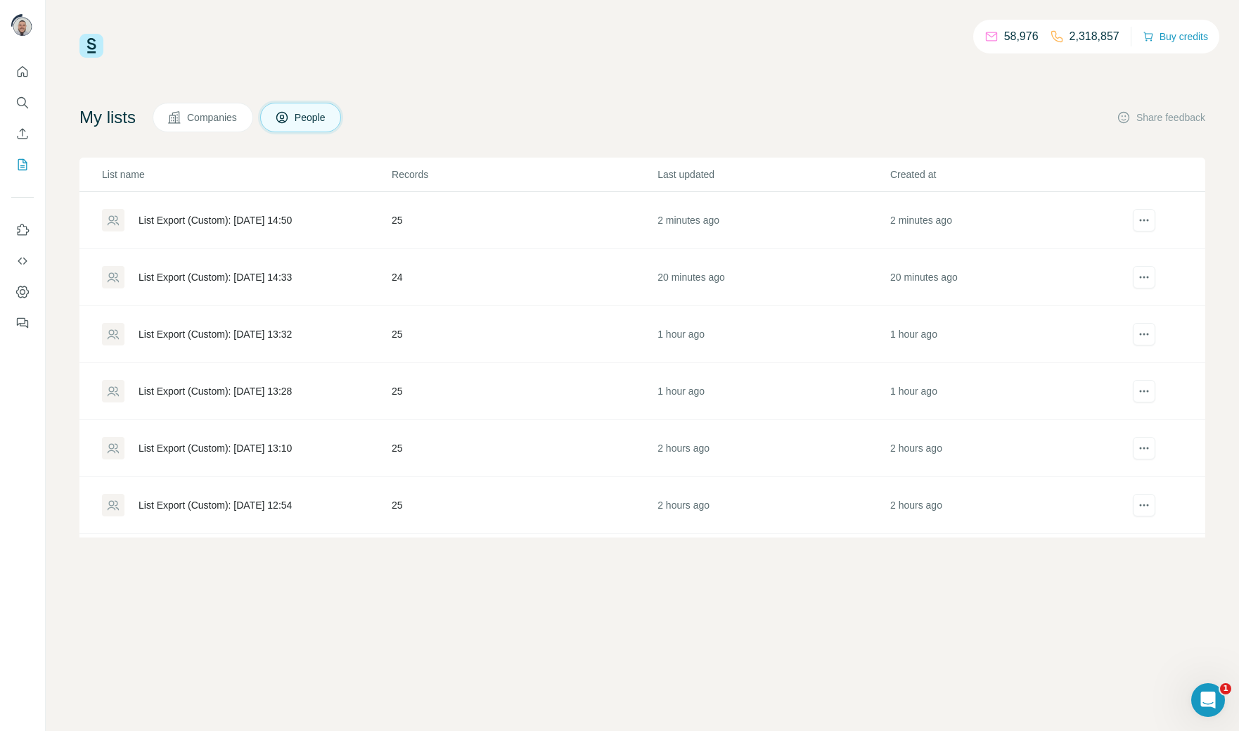
click at [205, 226] on div "List Export (Custom): [DATE] 14:50" at bounding box center [215, 220] width 153 height 14
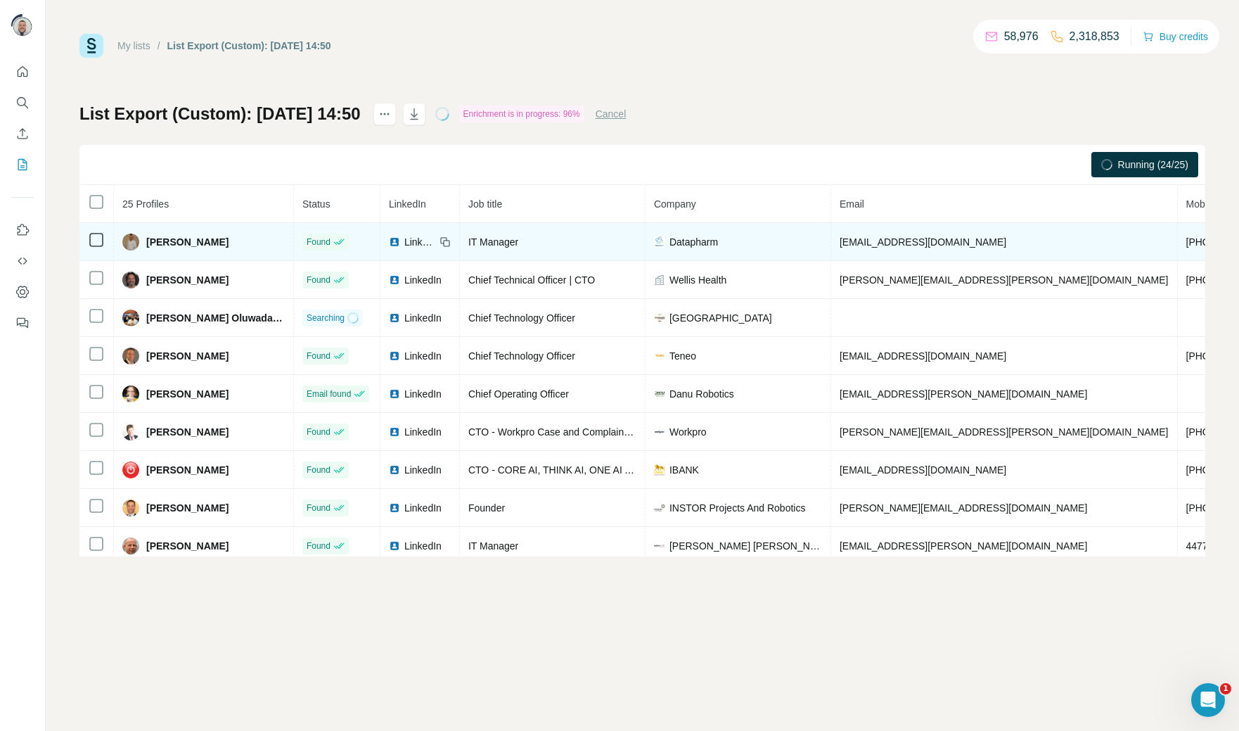
click at [1186, 248] on span "[PHONE_NUMBER]" at bounding box center [1230, 241] width 89 height 11
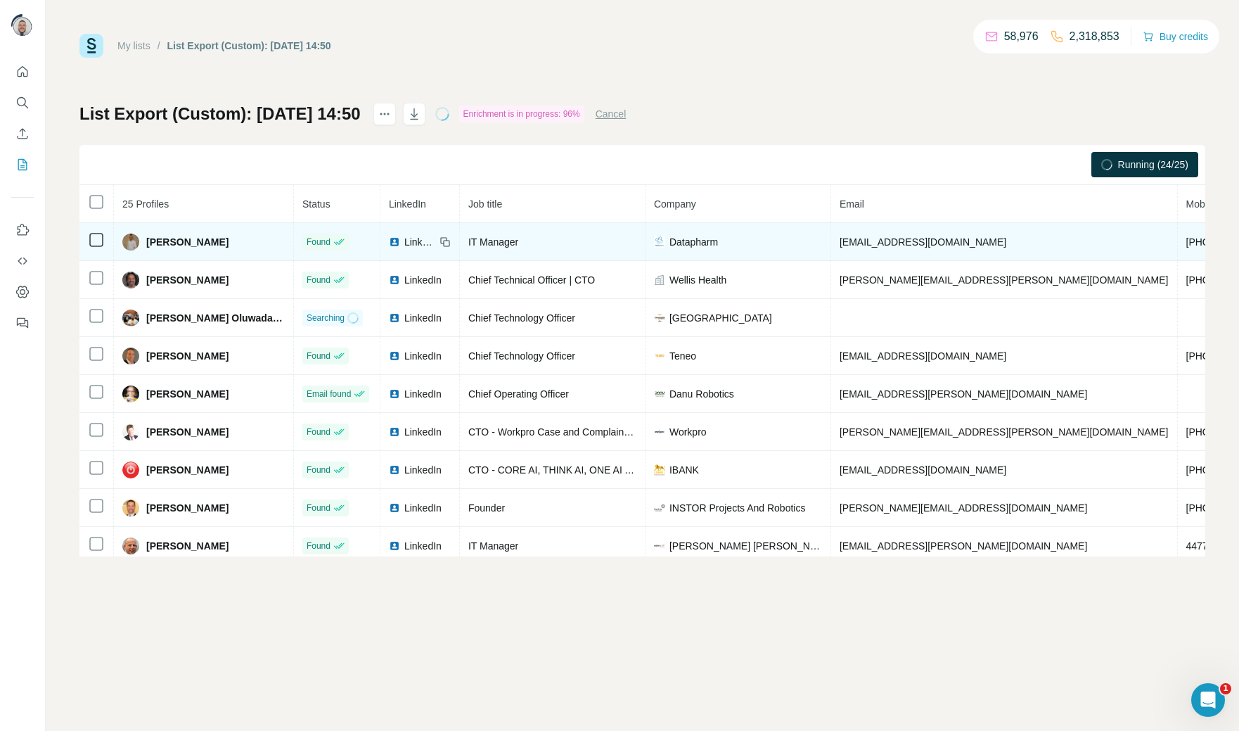
click at [1186, 248] on span "[PHONE_NUMBER]" at bounding box center [1230, 241] width 89 height 11
click at [882, 243] on span "[EMAIL_ADDRESS][DOMAIN_NAME]" at bounding box center [923, 241] width 167 height 11
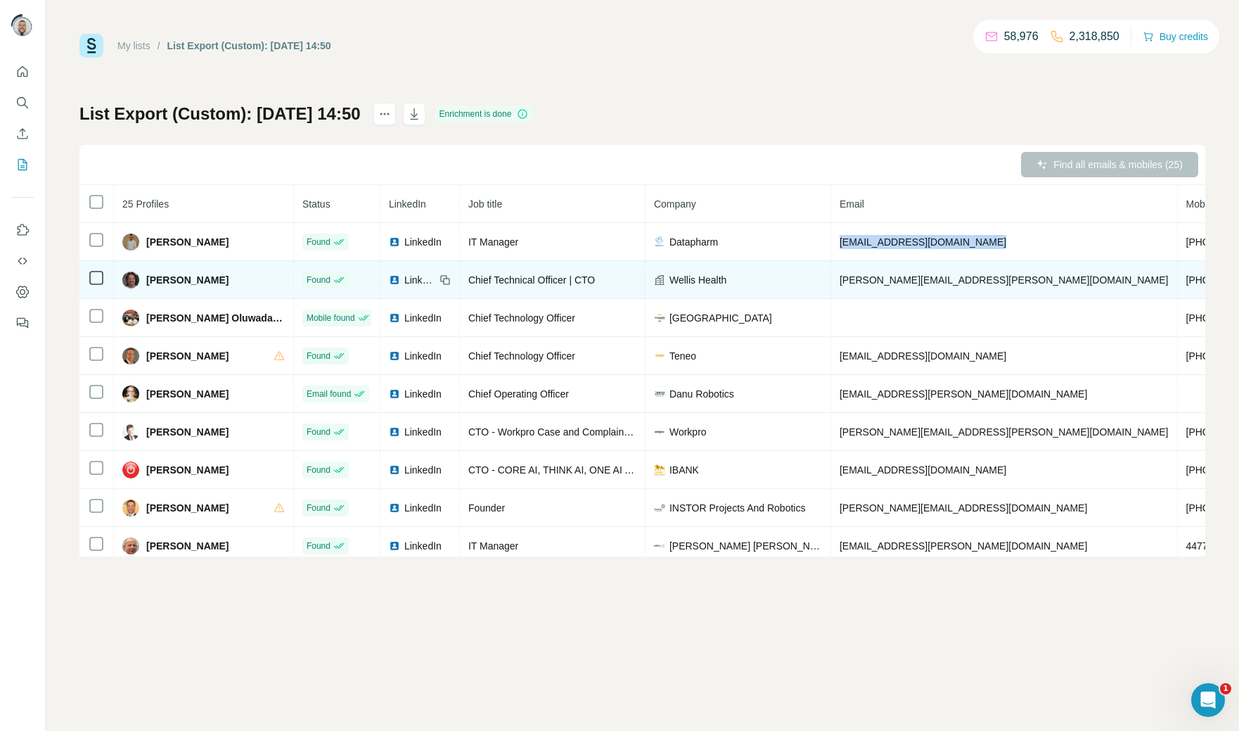
click at [1186, 279] on span "[PHONE_NUMBER]" at bounding box center [1230, 279] width 89 height 11
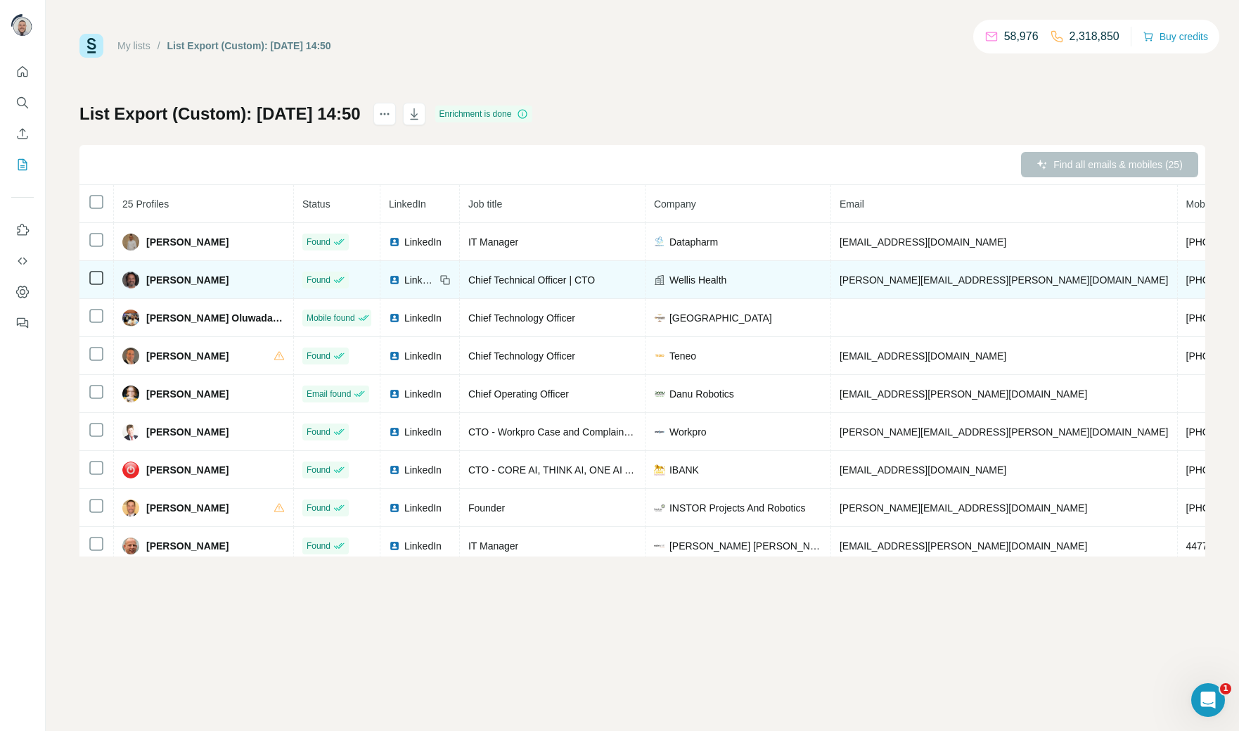
click at [1186, 279] on span "[PHONE_NUMBER]" at bounding box center [1230, 279] width 89 height 11
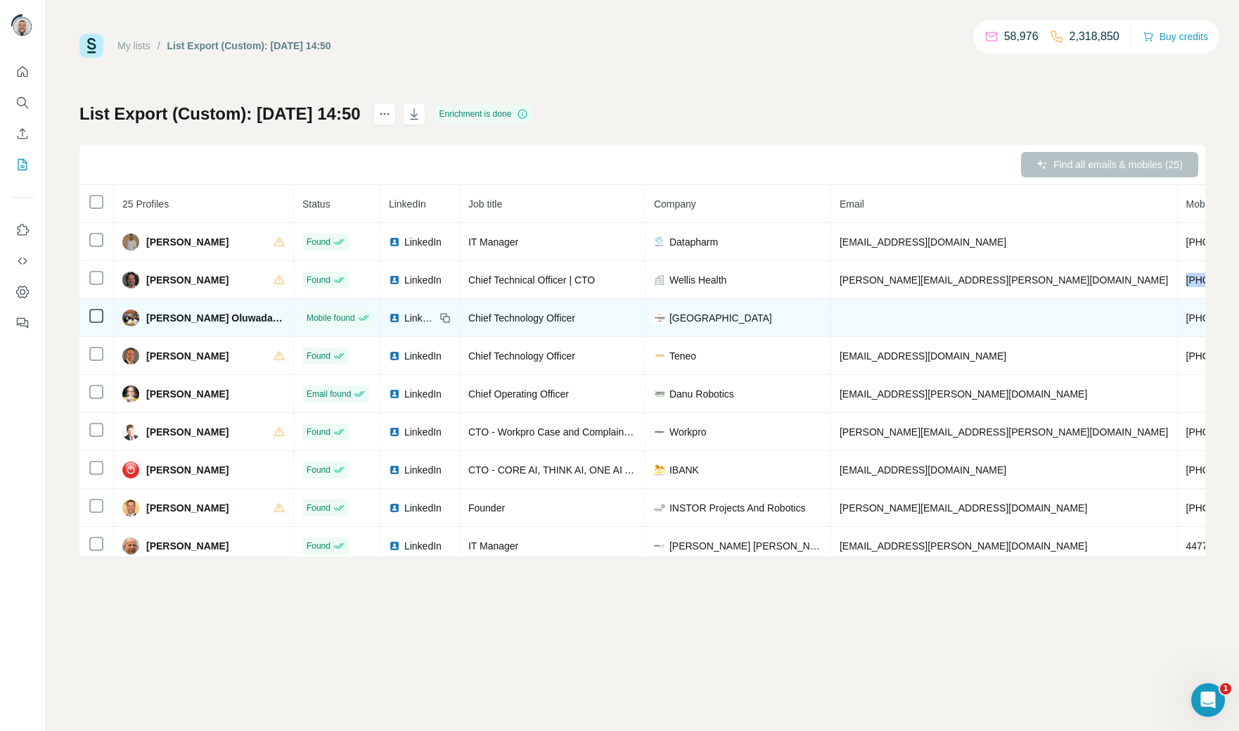
click at [1178, 326] on td "[PHONE_NUMBER]" at bounding box center [1231, 318] width 106 height 38
click at [1186, 318] on span "[PHONE_NUMBER]" at bounding box center [1230, 317] width 89 height 11
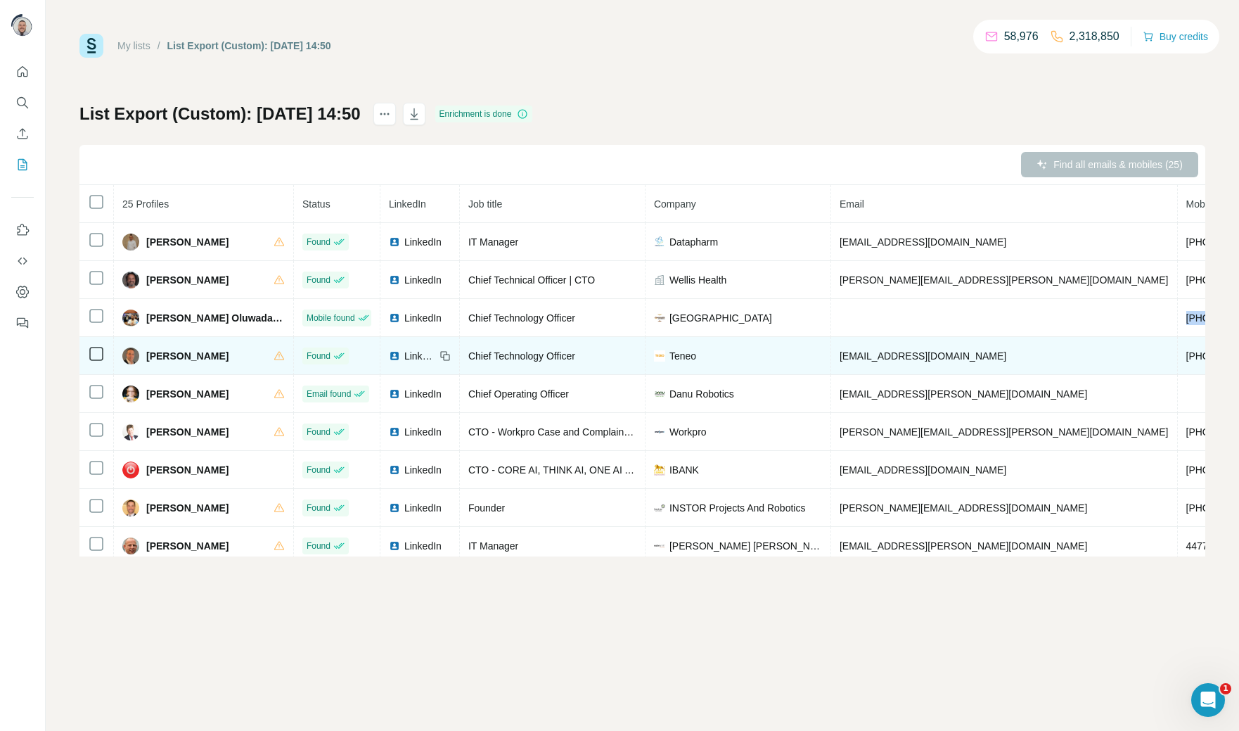
click at [1186, 355] on span "[PHONE_NUMBER]" at bounding box center [1230, 355] width 89 height 11
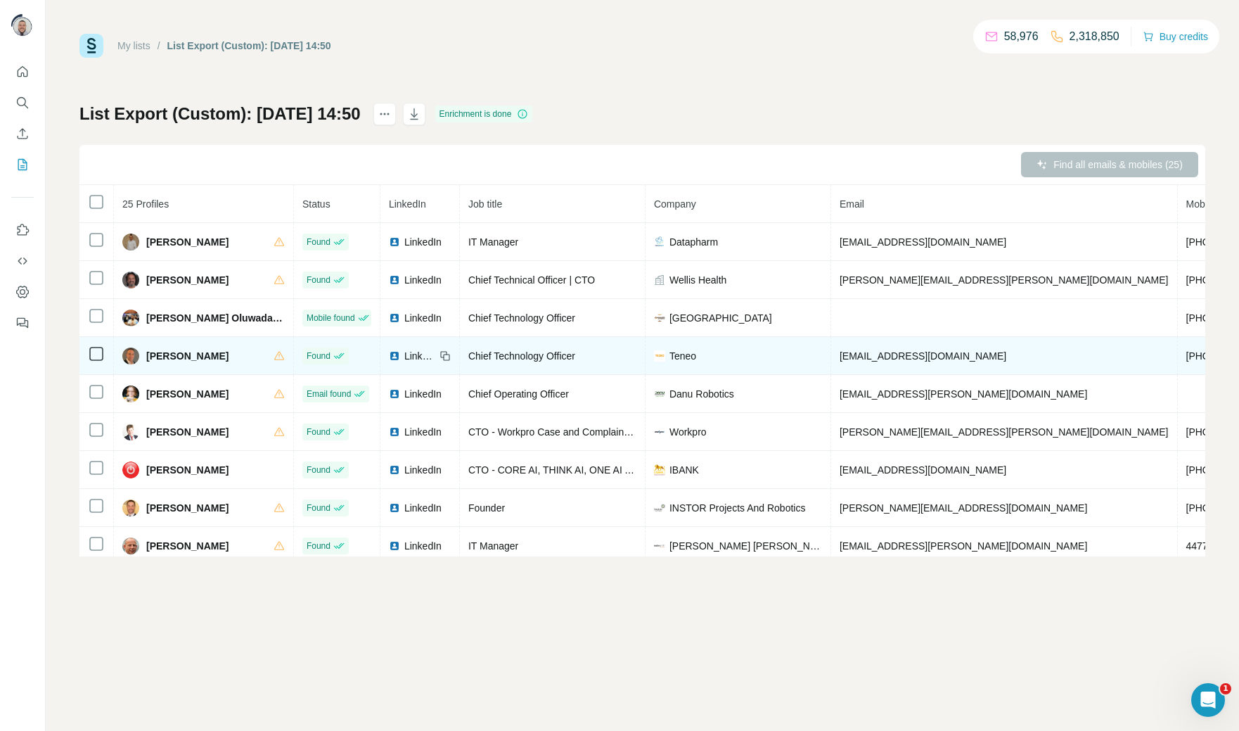
click at [1186, 355] on span "[PHONE_NUMBER]" at bounding box center [1230, 355] width 89 height 11
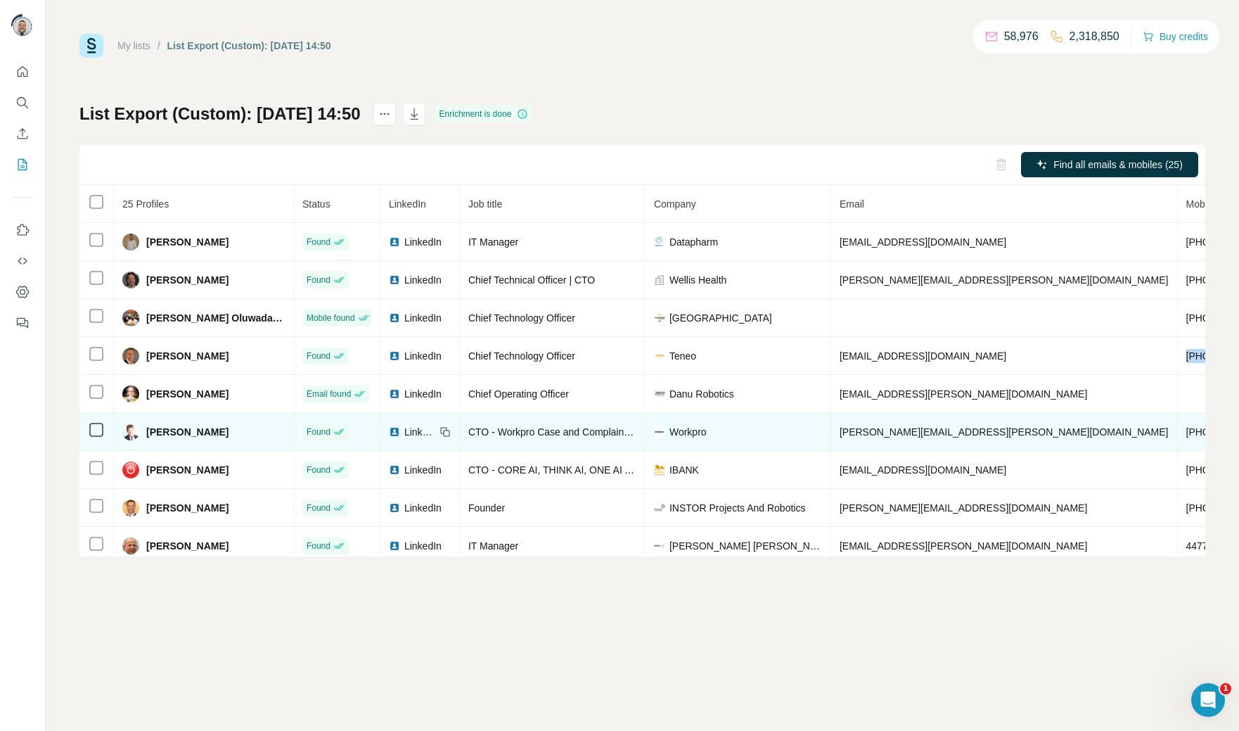
click at [1186, 429] on span "[PHONE_NUMBER]" at bounding box center [1230, 431] width 89 height 11
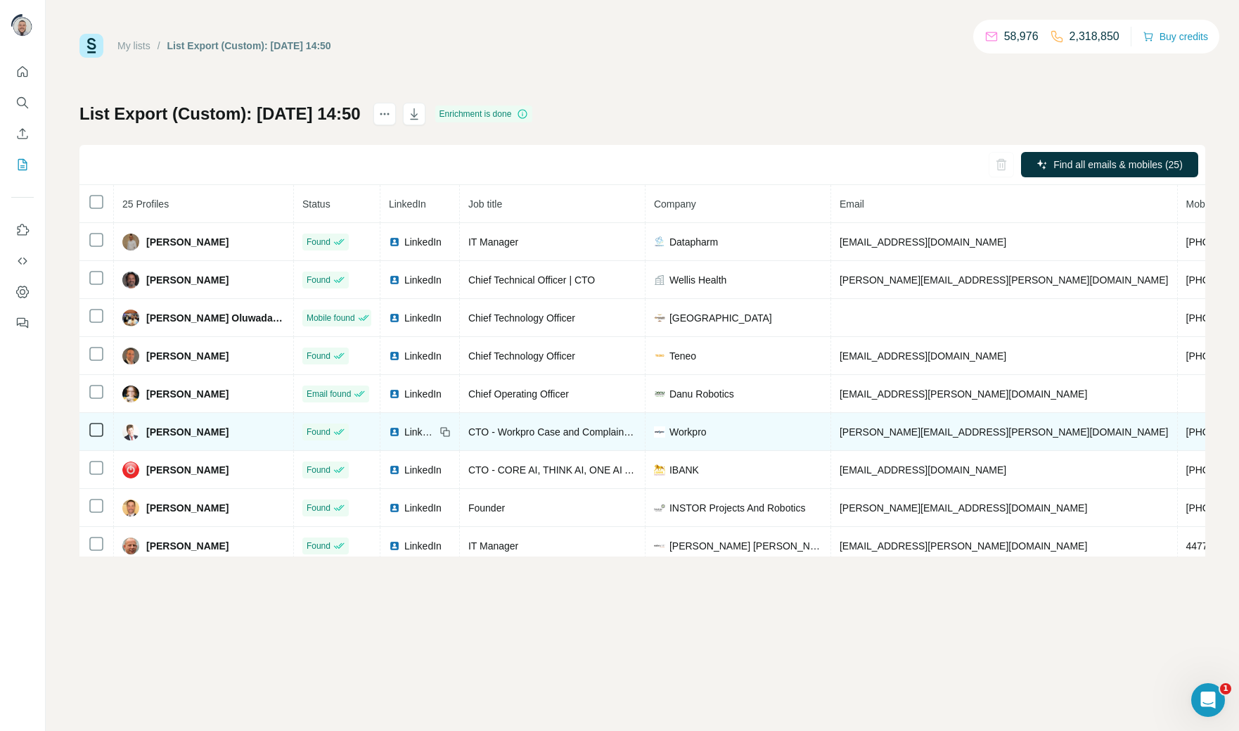
click at [1186, 429] on span "[PHONE_NUMBER]" at bounding box center [1230, 431] width 89 height 11
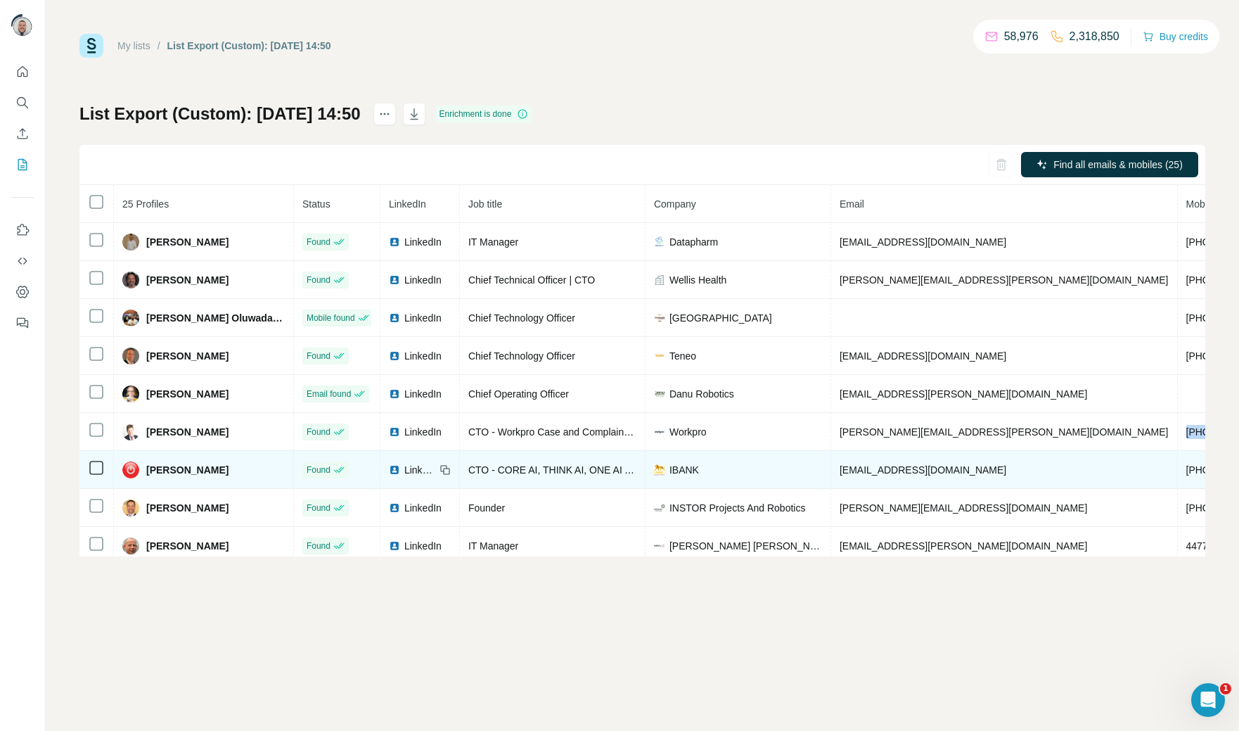
click at [1186, 472] on span "[PHONE_NUMBER]" at bounding box center [1230, 469] width 89 height 11
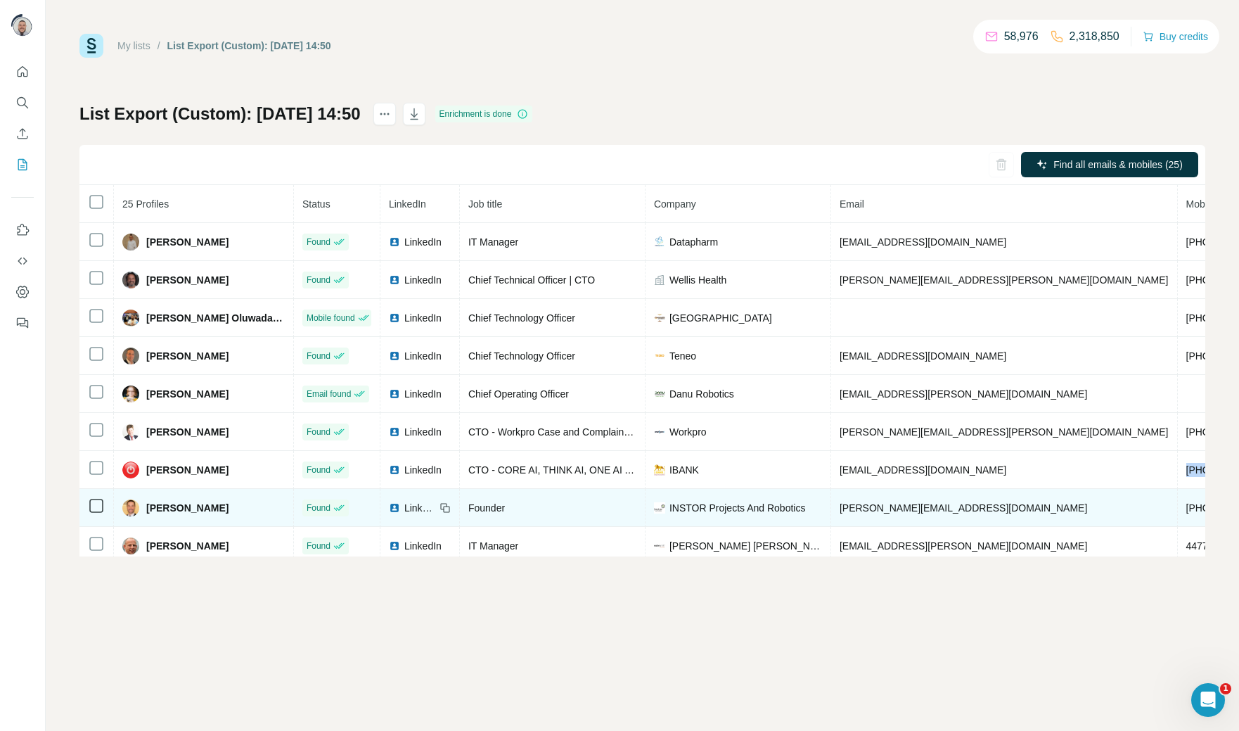
click at [1186, 509] on span "[PHONE_NUMBER]" at bounding box center [1230, 507] width 89 height 11
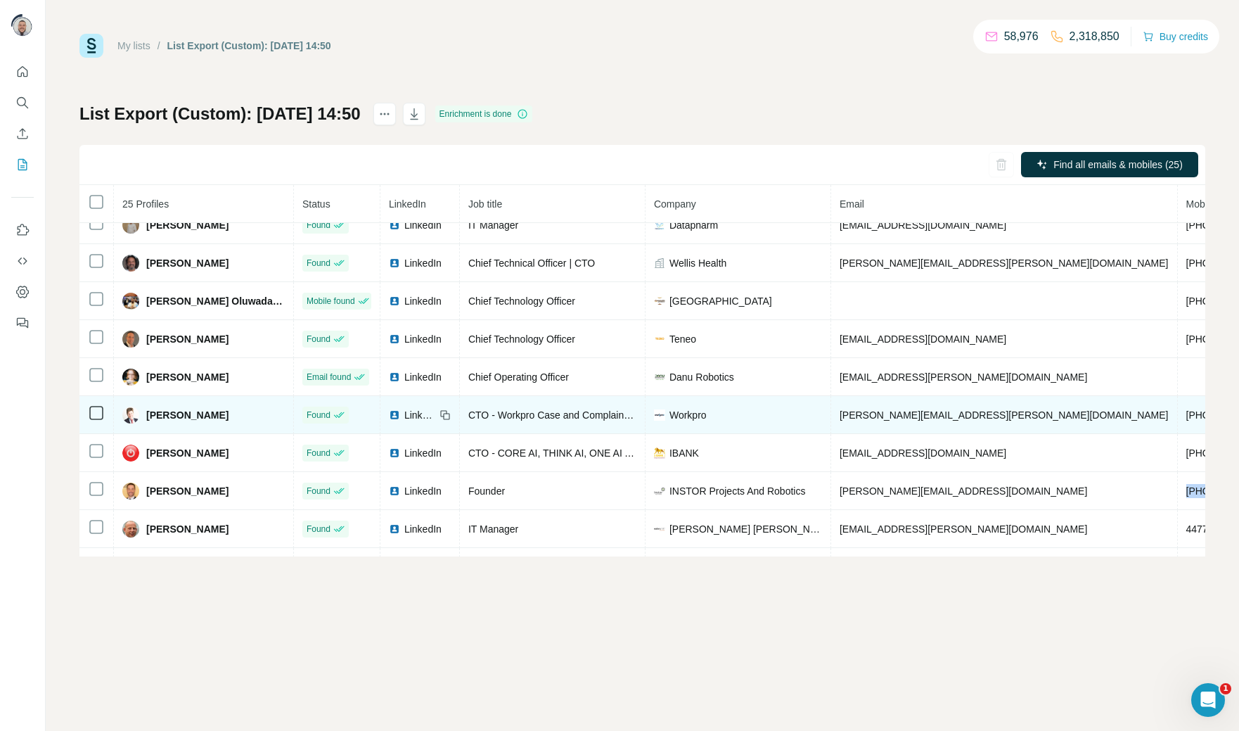
scroll to position [52, 0]
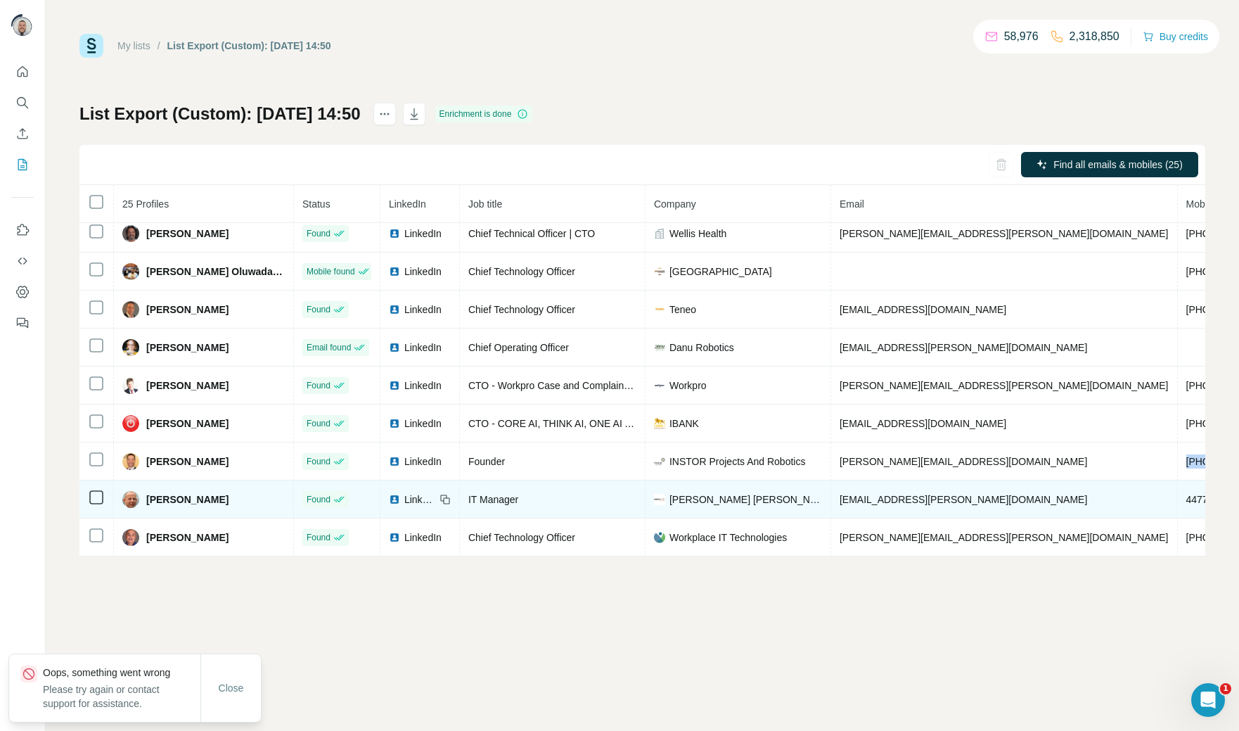
click at [1186, 501] on span "447720299450" at bounding box center [1218, 499] width 65 height 11
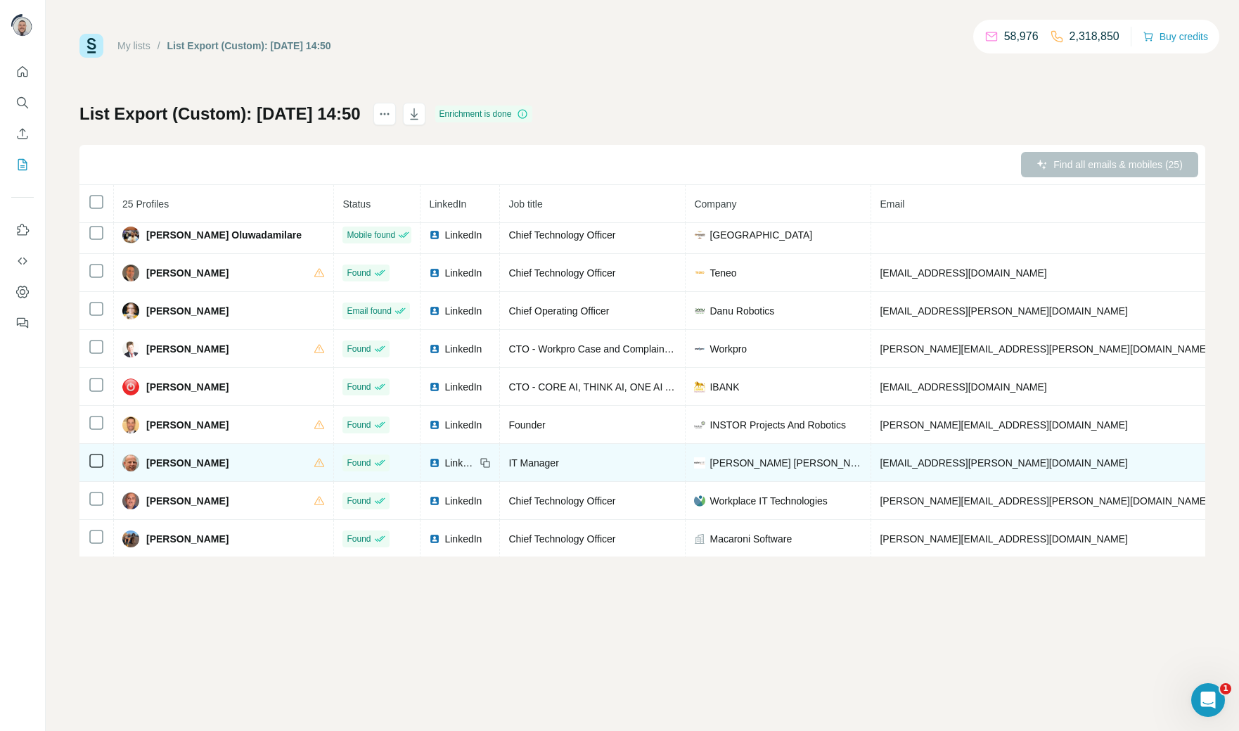
scroll to position [87, 0]
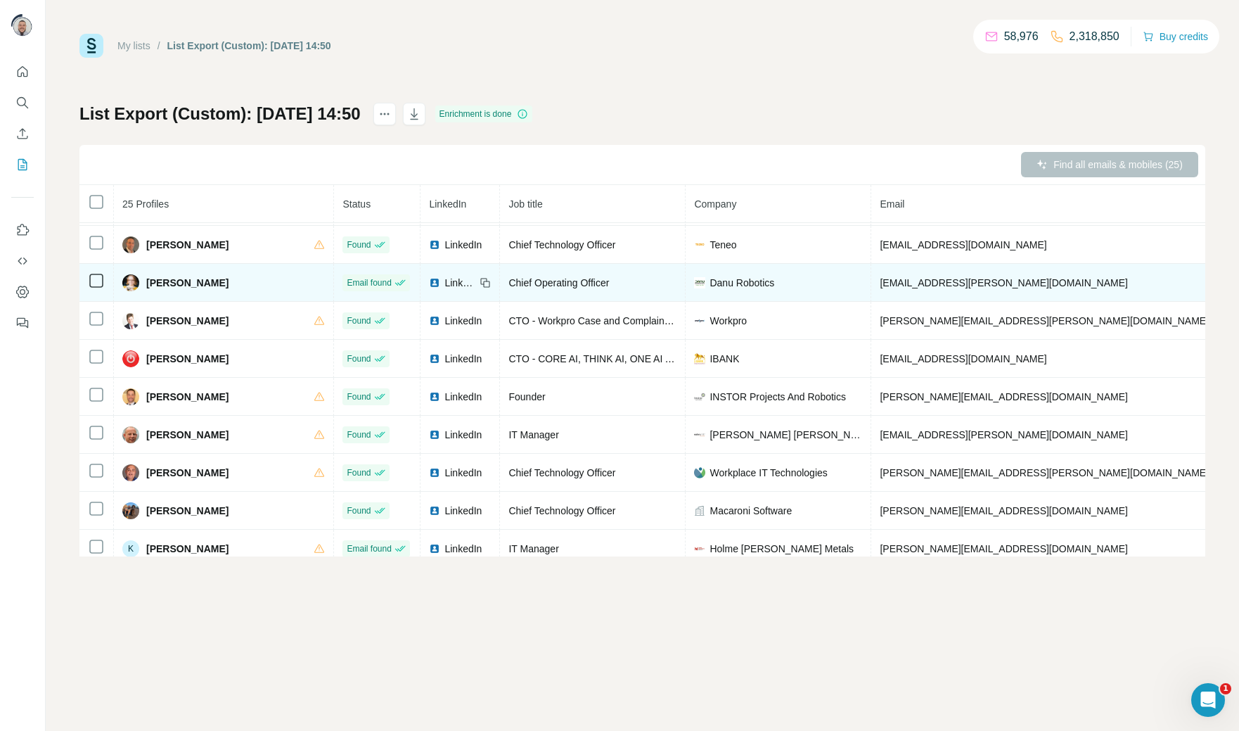
scroll to position [120, 0]
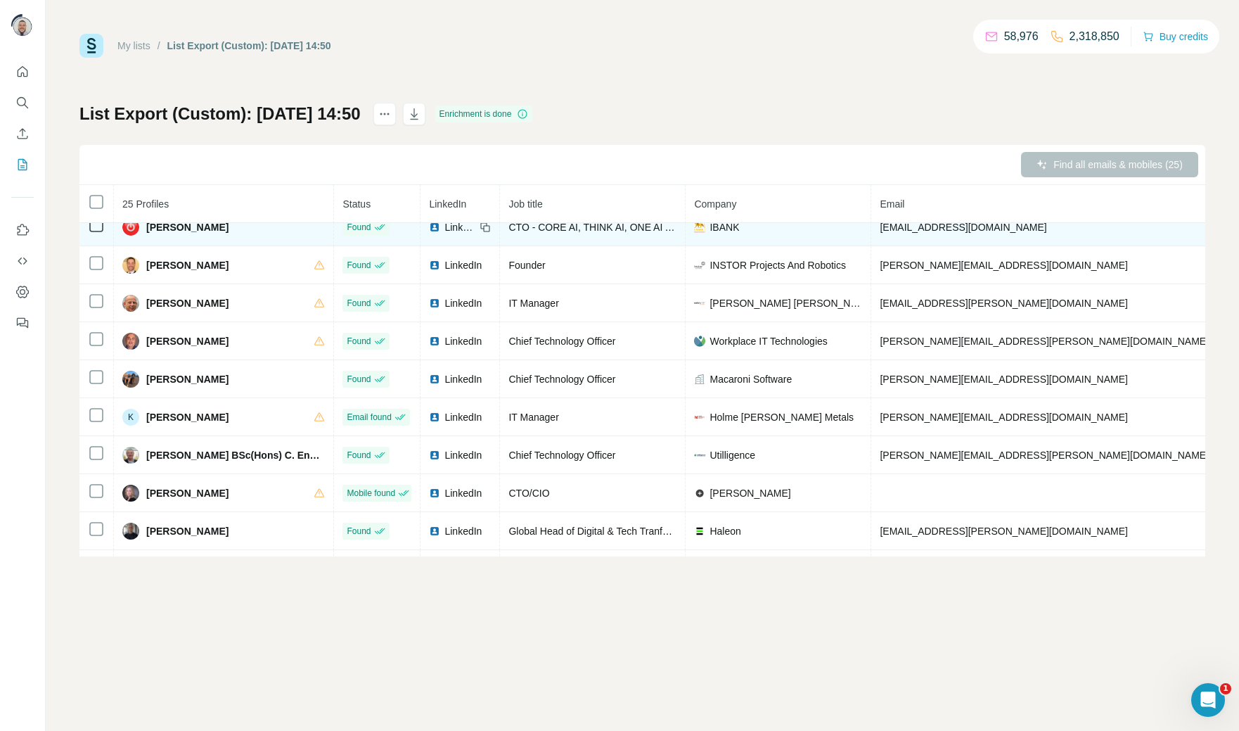
scroll to position [251, 0]
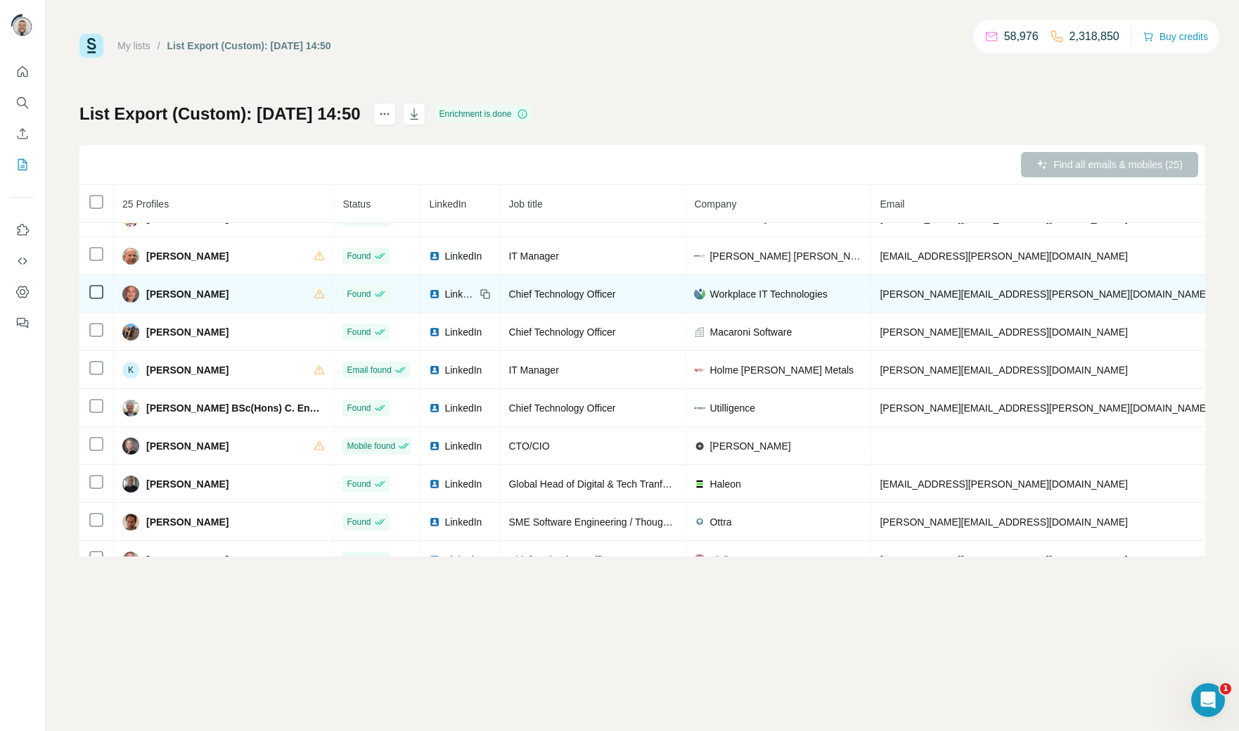
scroll to position [293, 0]
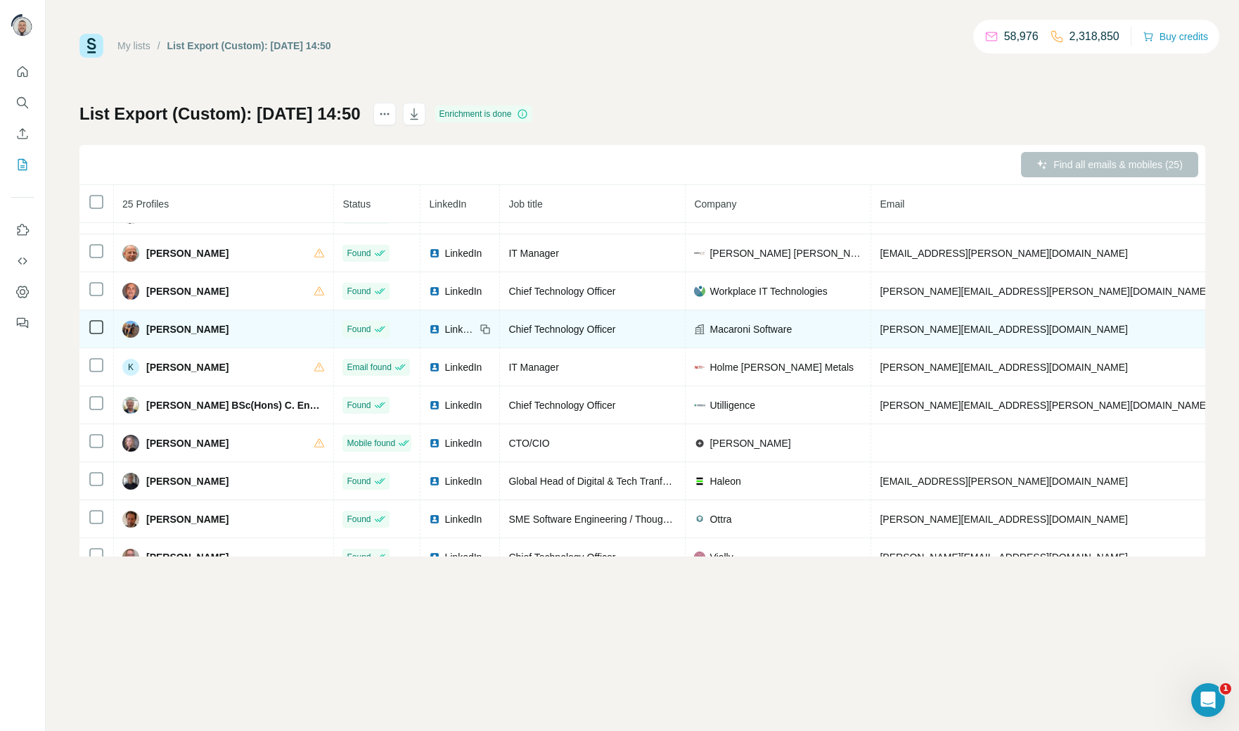
click at [158, 336] on span "[PERSON_NAME]" at bounding box center [187, 329] width 82 height 14
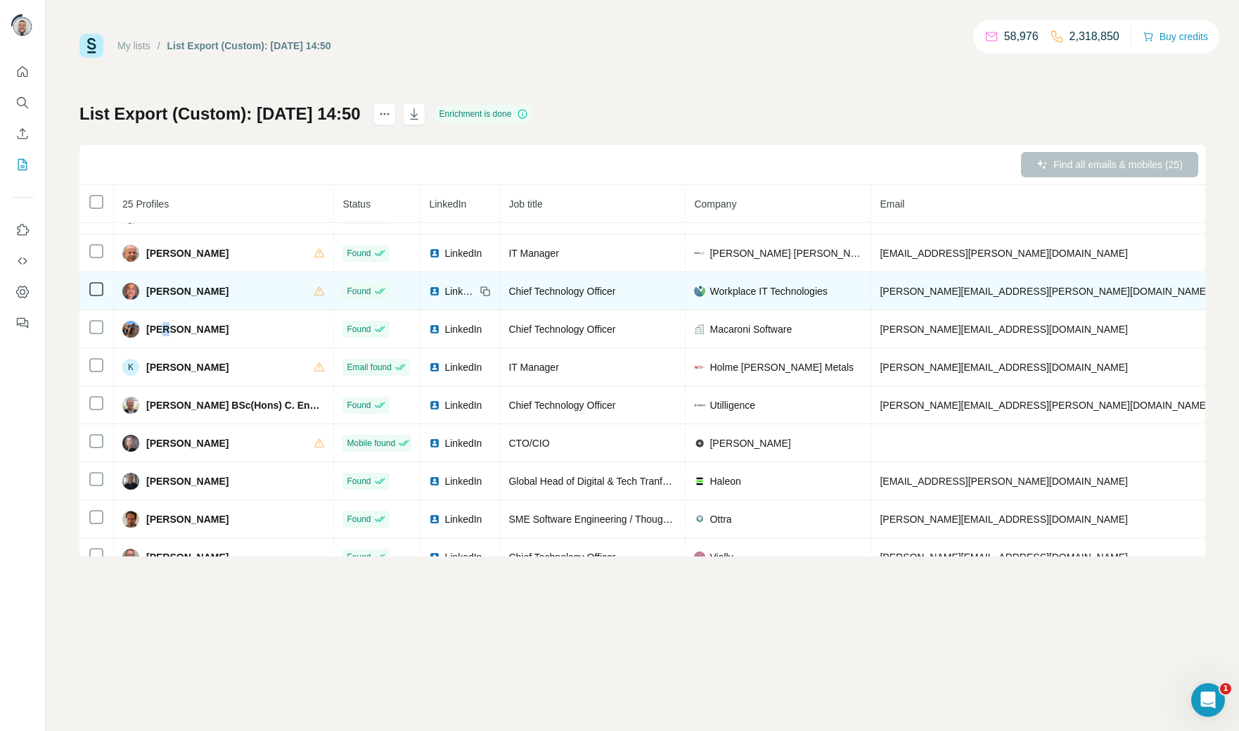
click at [179, 297] on span "[PERSON_NAME]" at bounding box center [187, 291] width 82 height 14
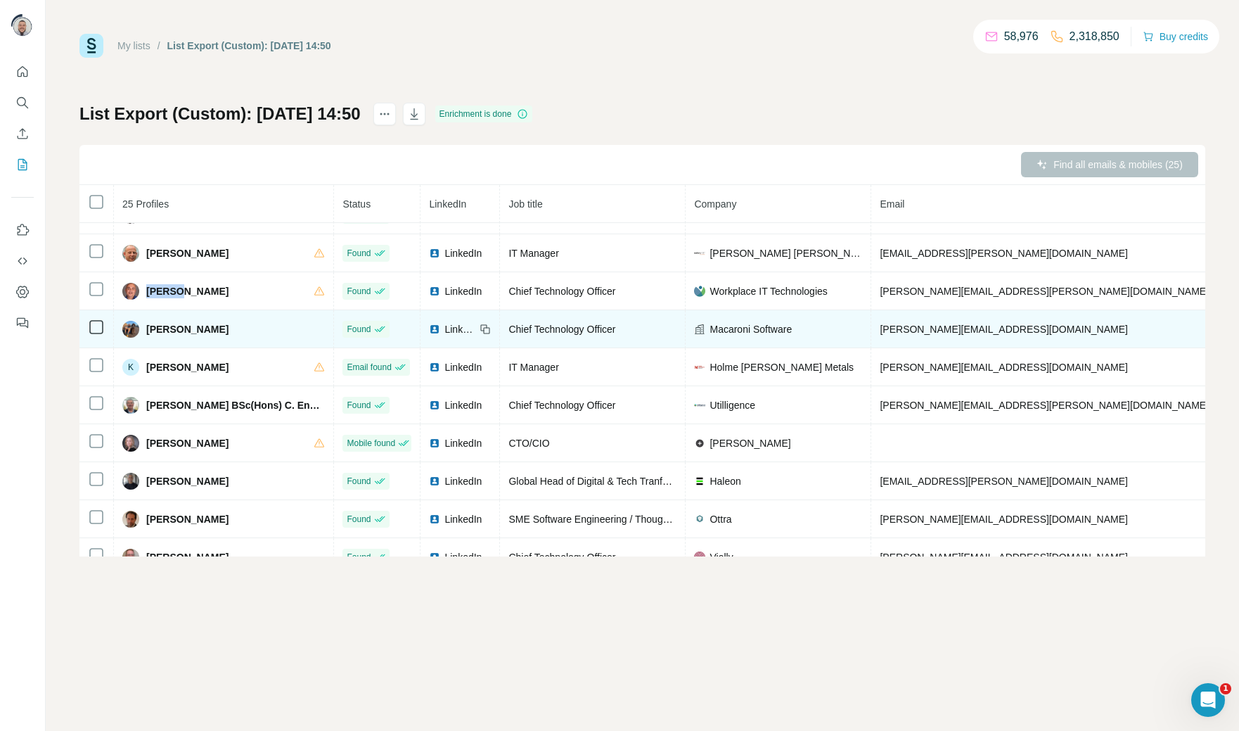
click at [161, 331] on span "[PERSON_NAME]" at bounding box center [187, 329] width 82 height 14
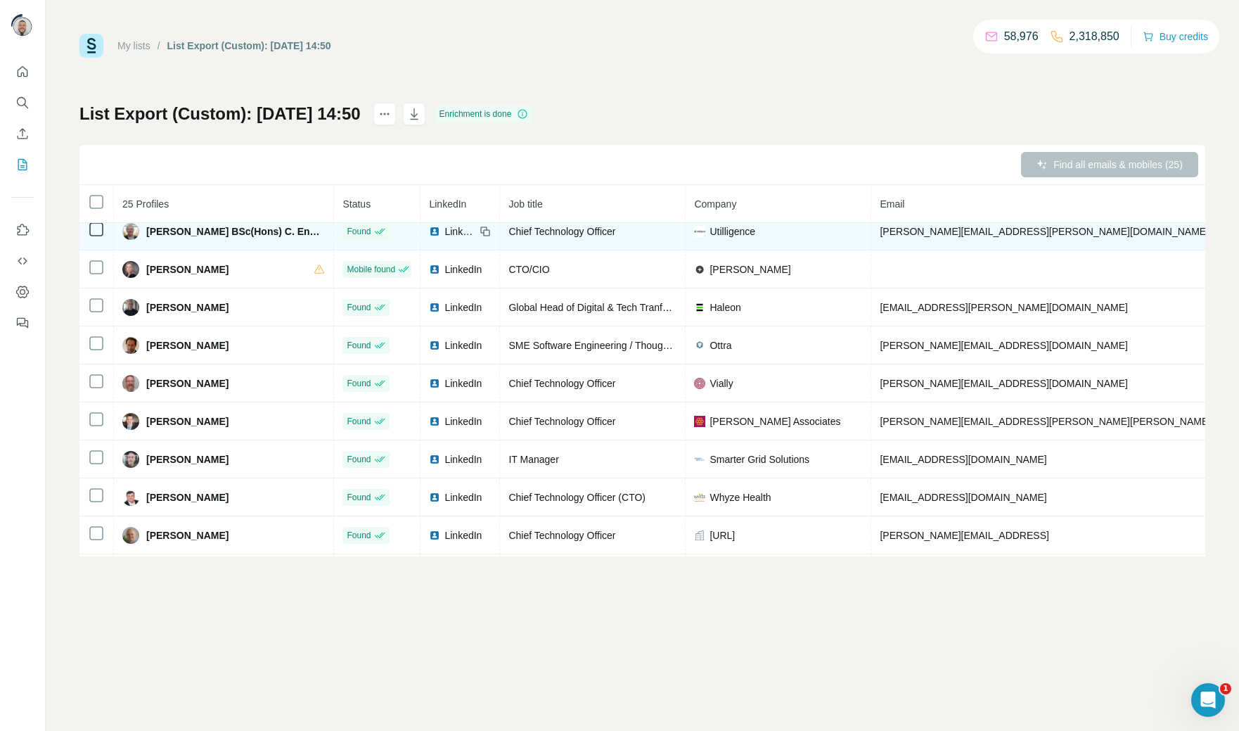
scroll to position [470, 0]
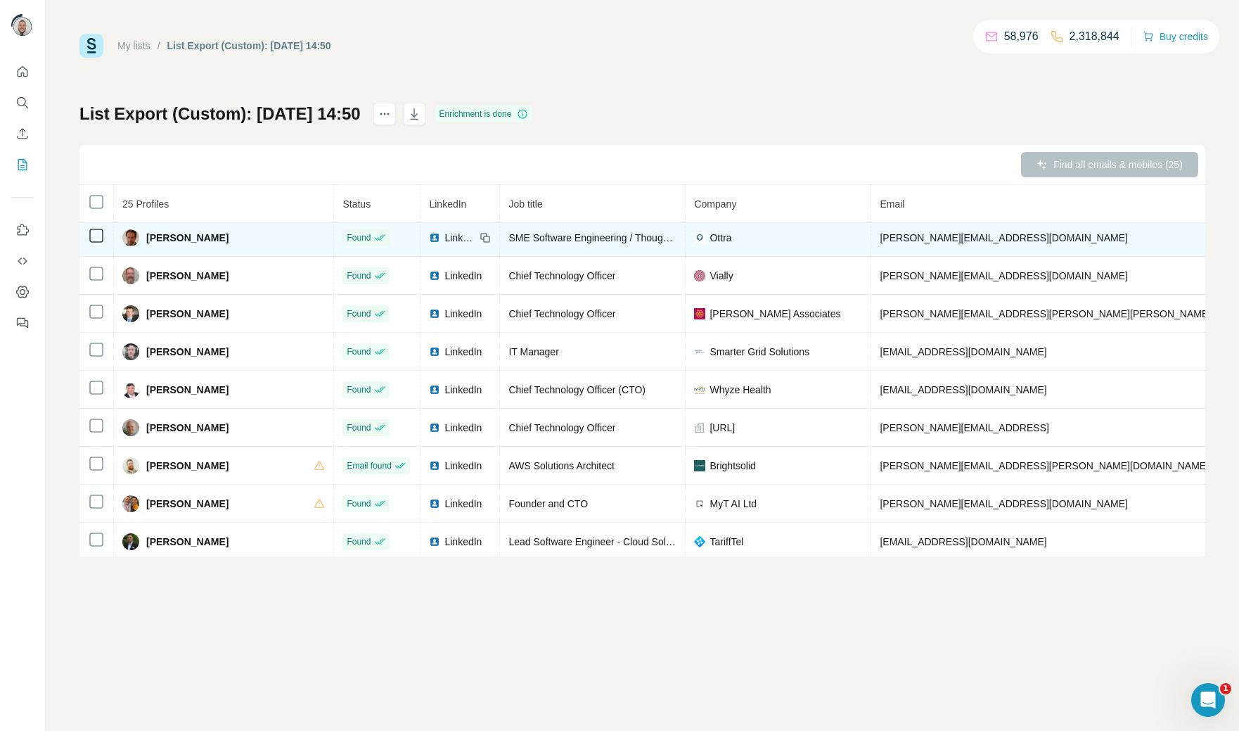
scroll to position [575, 0]
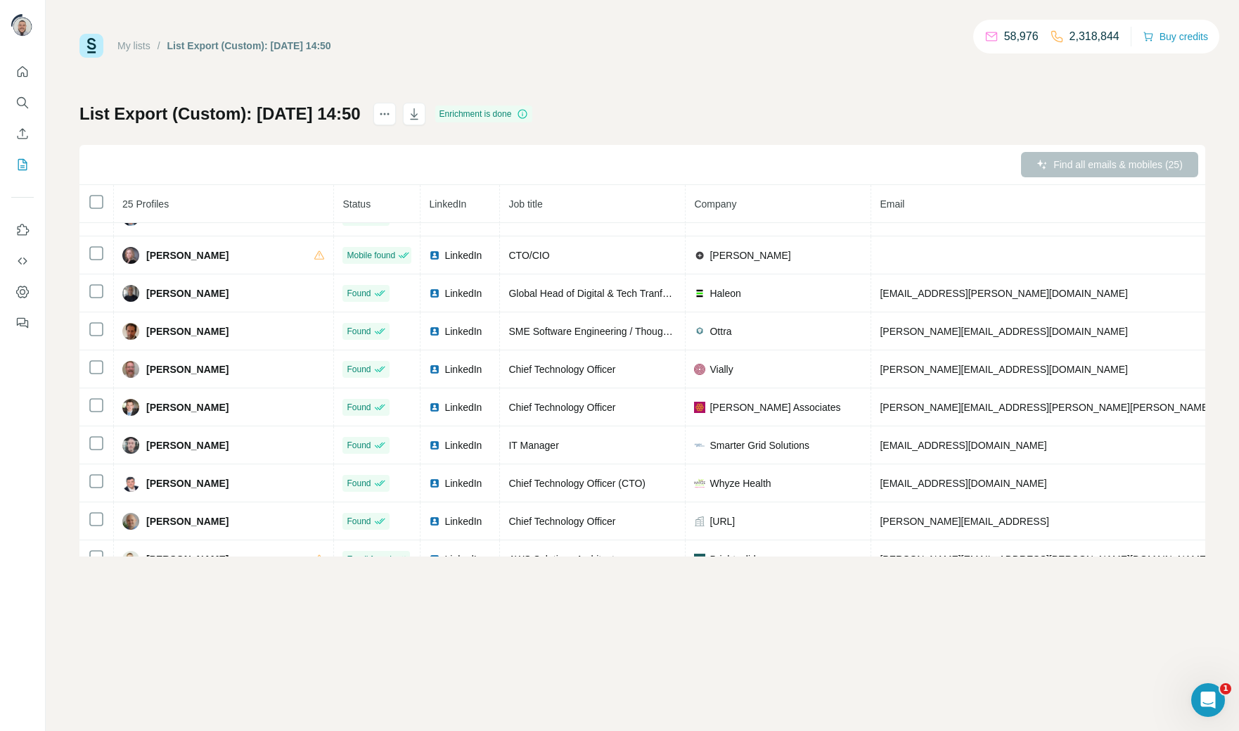
scroll to position [484, 0]
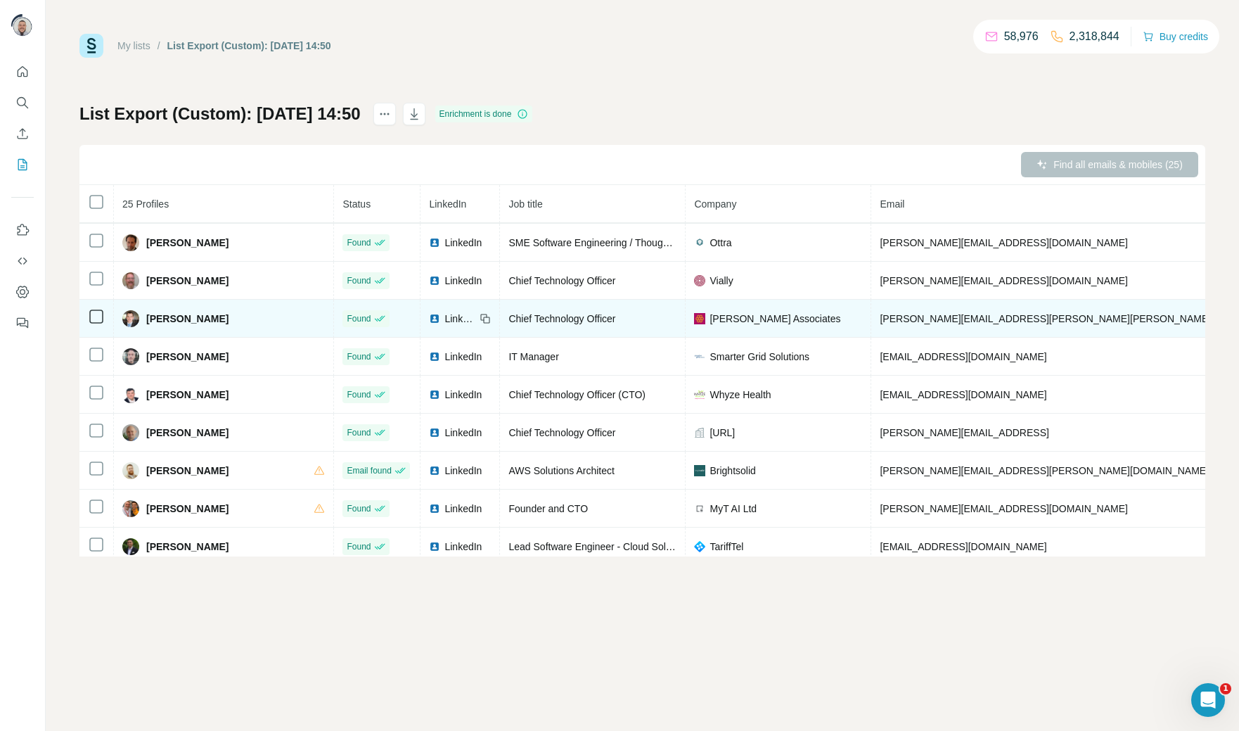
scroll to position [603, 0]
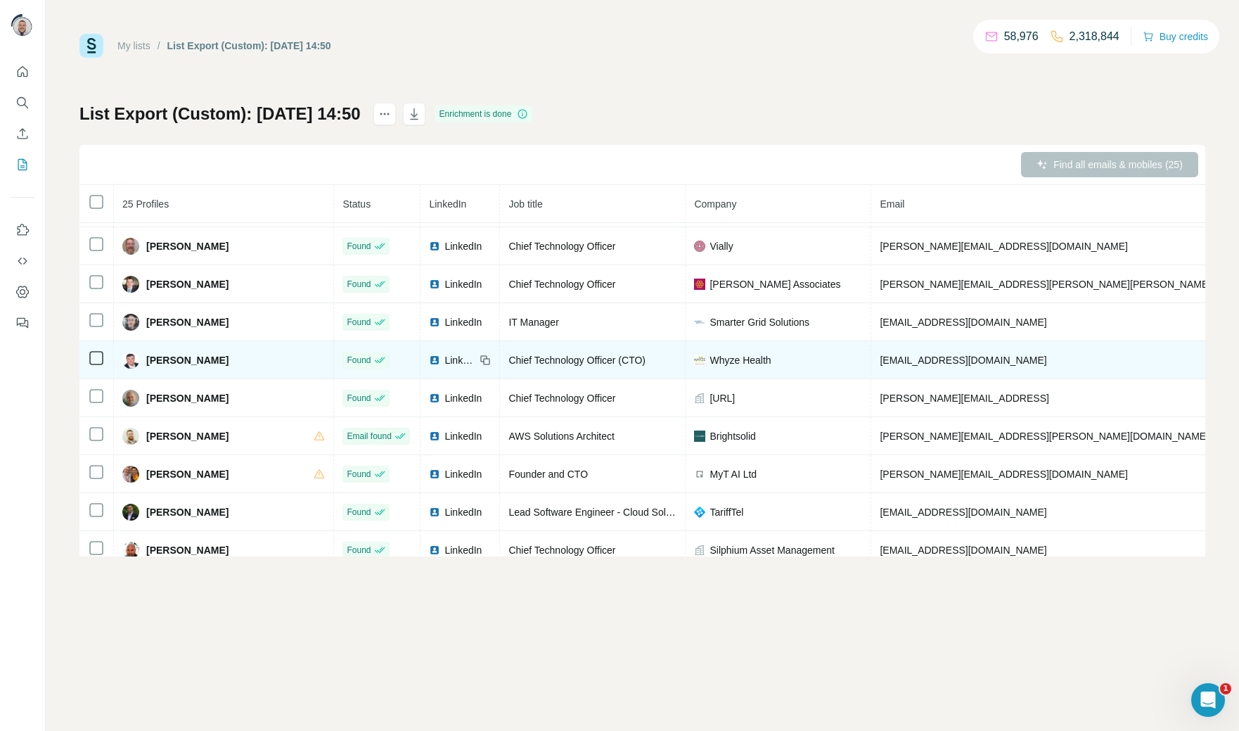
scroll to position [598, 0]
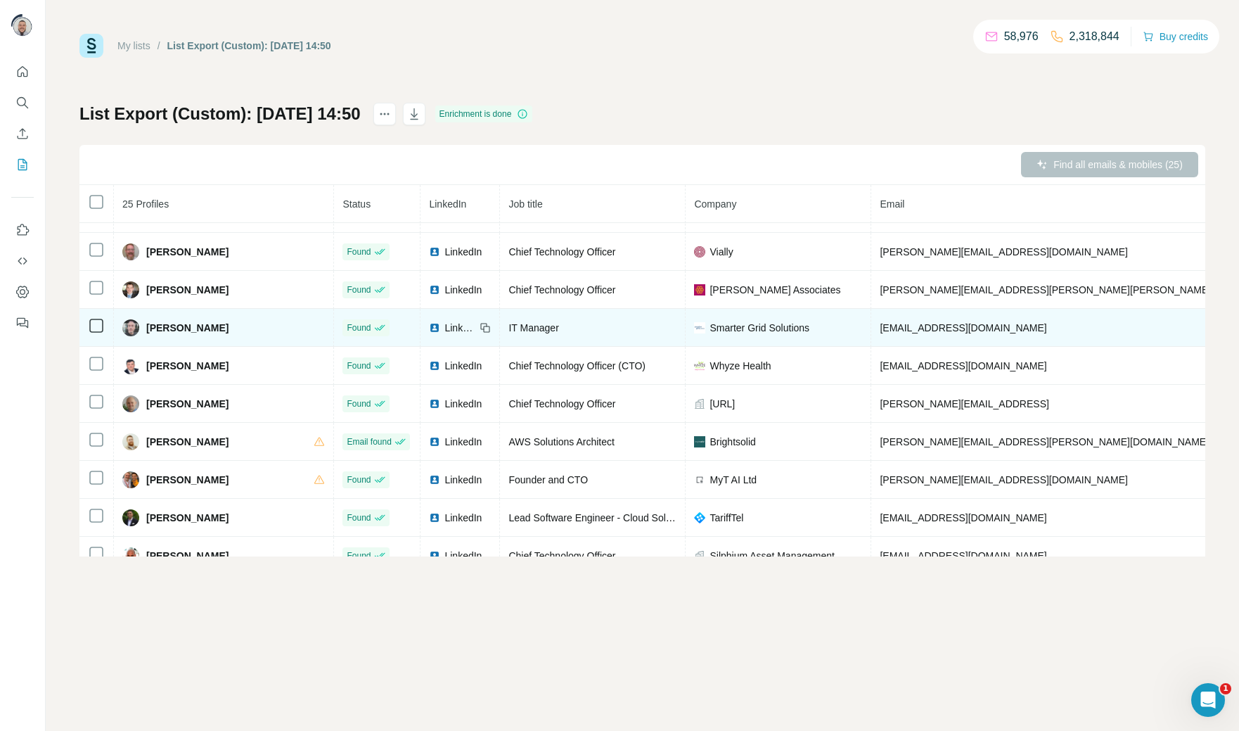
scroll to position [629, 0]
